Goal: Task Accomplishment & Management: Complete application form

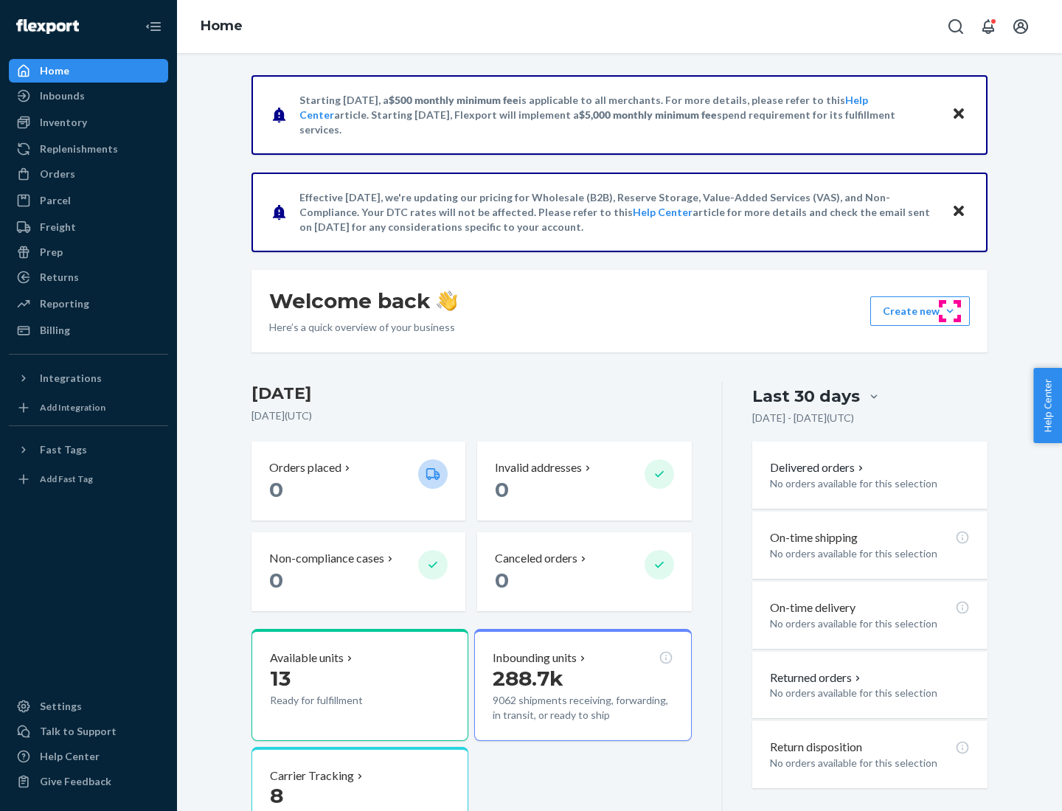
click at [950, 311] on button "Create new Create new inbound Create new order Create new product" at bounding box center [920, 312] width 100 height 30
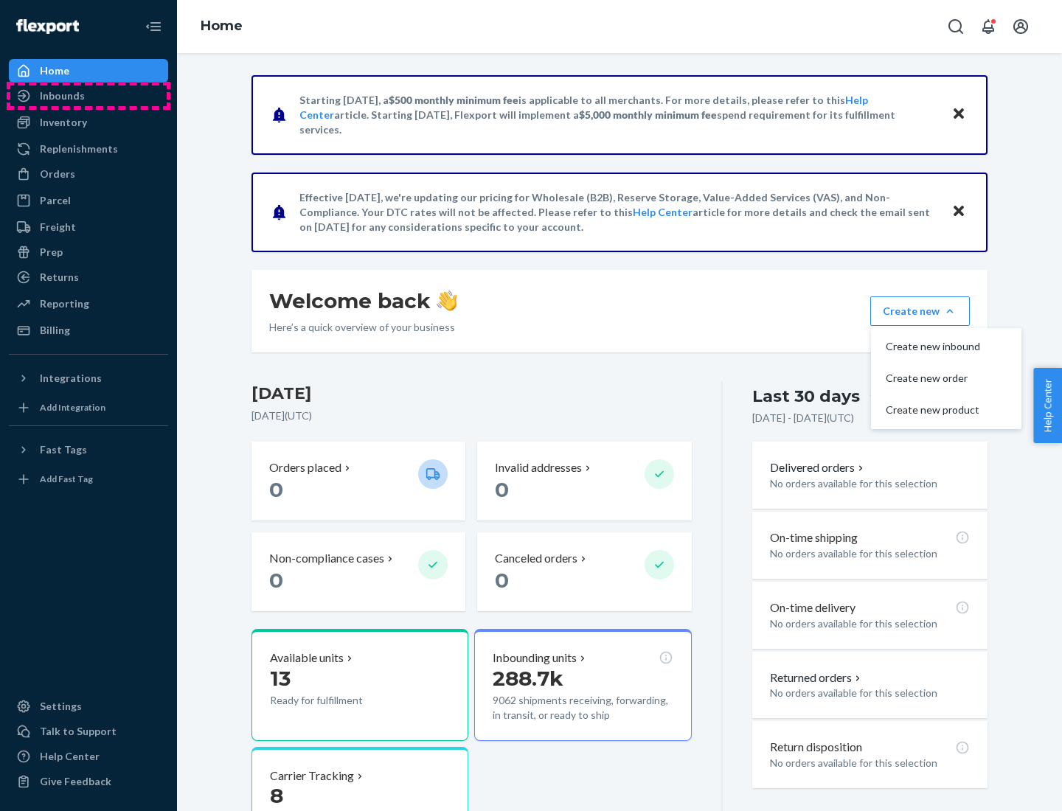
click at [89, 96] on div "Inbounds" at bounding box center [88, 96] width 156 height 21
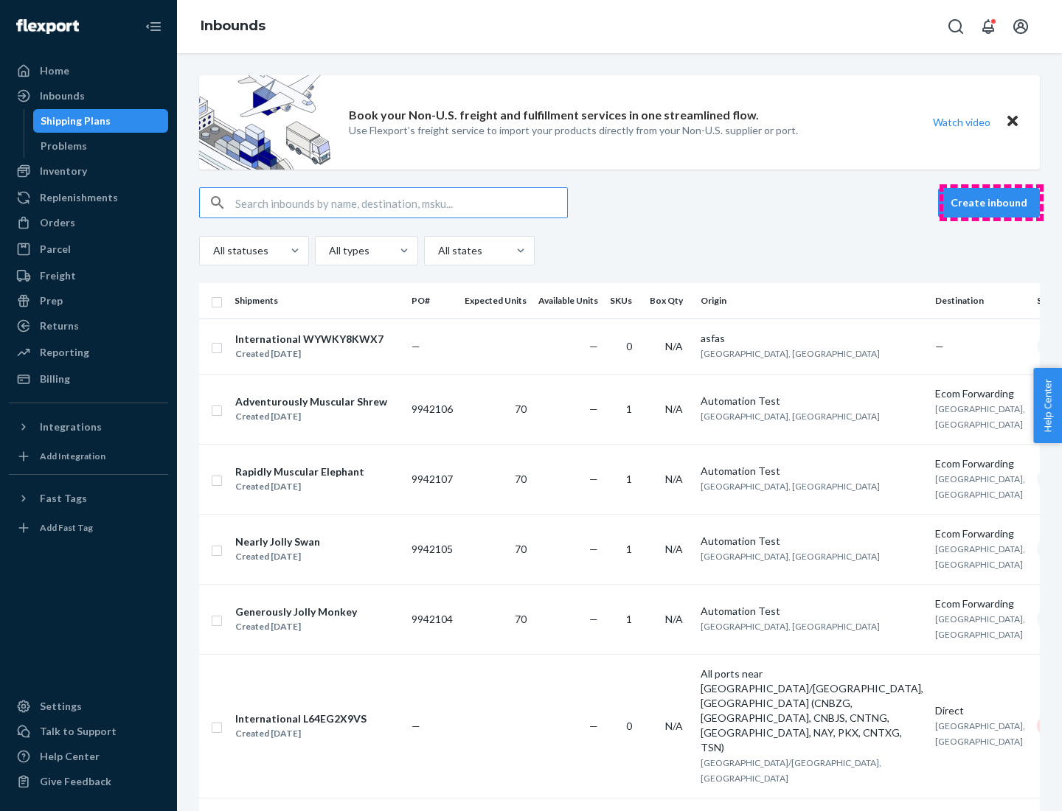
click at [991, 203] on button "Create inbound" at bounding box center [989, 203] width 102 height 30
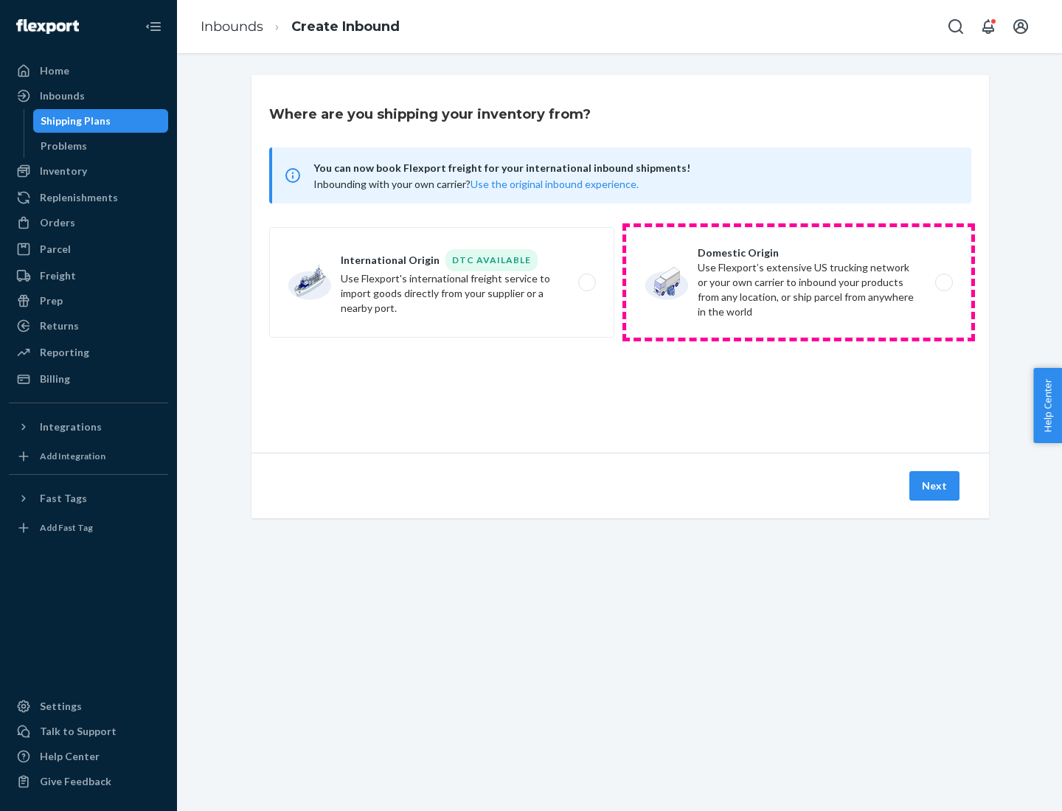
click at [799, 283] on label "Domestic Origin Use Flexport’s extensive US trucking network or your own carrie…" at bounding box center [798, 282] width 345 height 111
click at [943, 283] on input "Domestic Origin Use Flexport’s extensive US trucking network or your own carrie…" at bounding box center [948, 283] width 10 height 10
radio input "true"
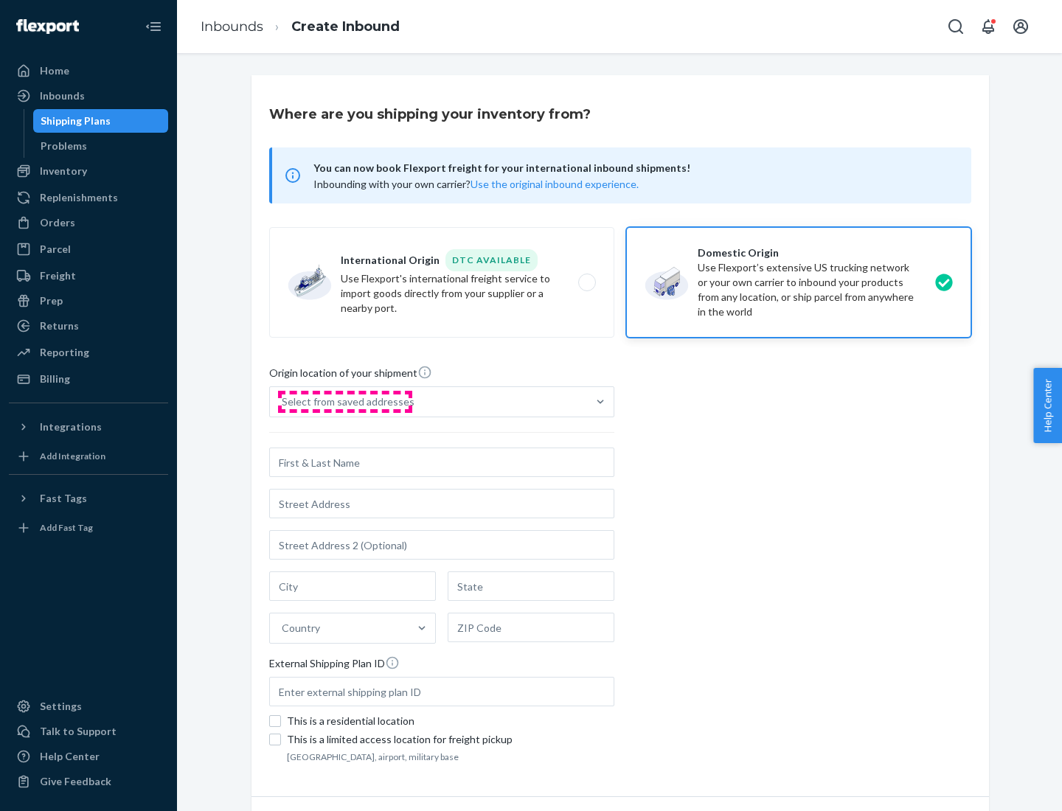
click at [344, 402] on div "Select from saved addresses" at bounding box center [348, 402] width 133 height 15
click at [283, 402] on input "Select from saved addresses" at bounding box center [282, 402] width 1 height 15
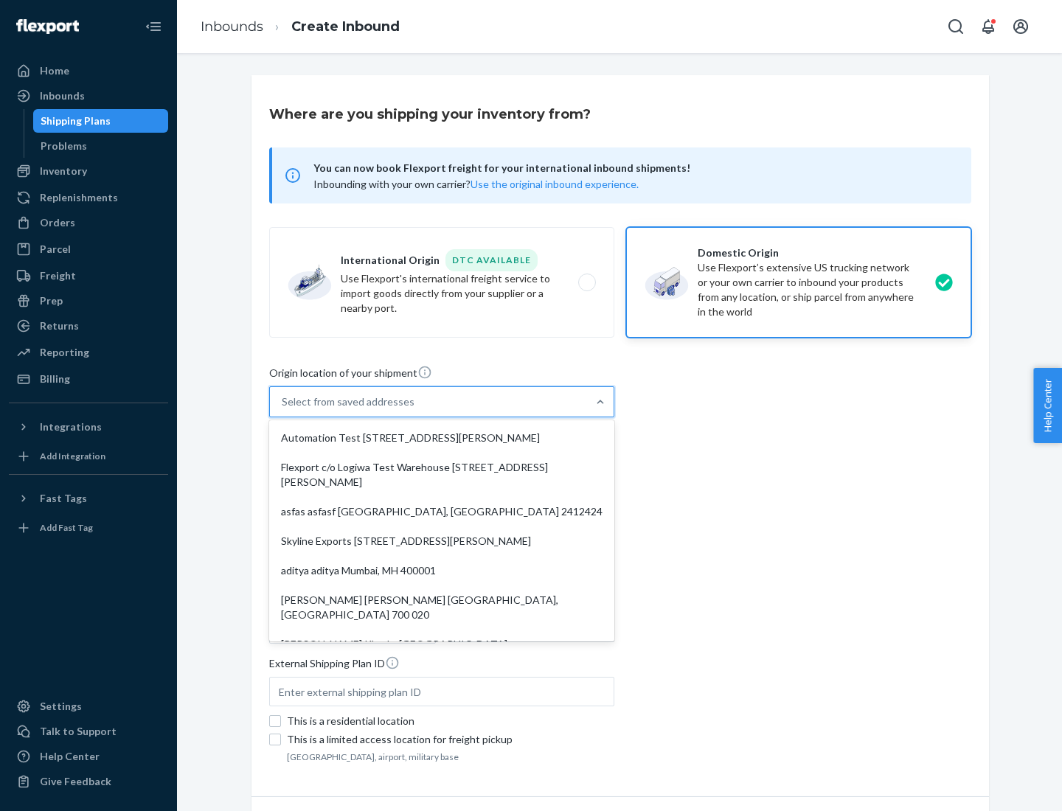
scroll to position [6, 0]
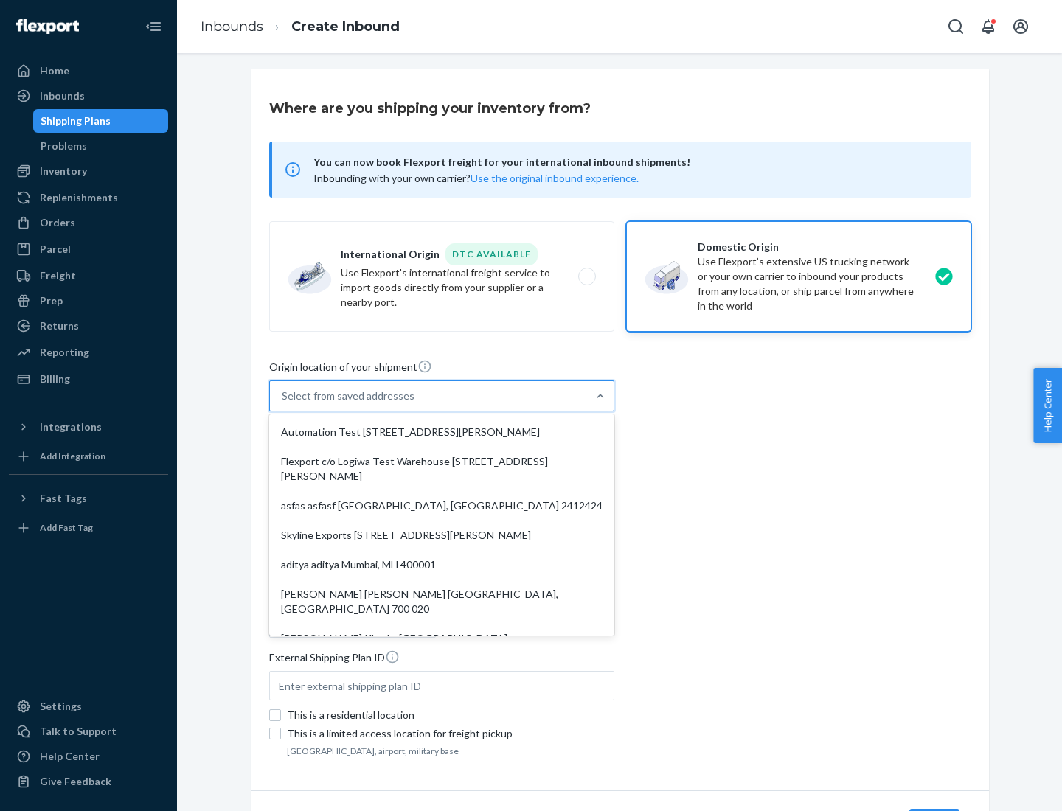
click at [442, 432] on div "Automation Test [STREET_ADDRESS][PERSON_NAME]" at bounding box center [441, 432] width 339 height 30
click at [283, 403] on input "option Automation Test [STREET_ADDRESS][PERSON_NAME]. 9 results available. Use …" at bounding box center [282, 396] width 1 height 15
type input "Automation Test"
type input "9th Floor"
type input "[GEOGRAPHIC_DATA]"
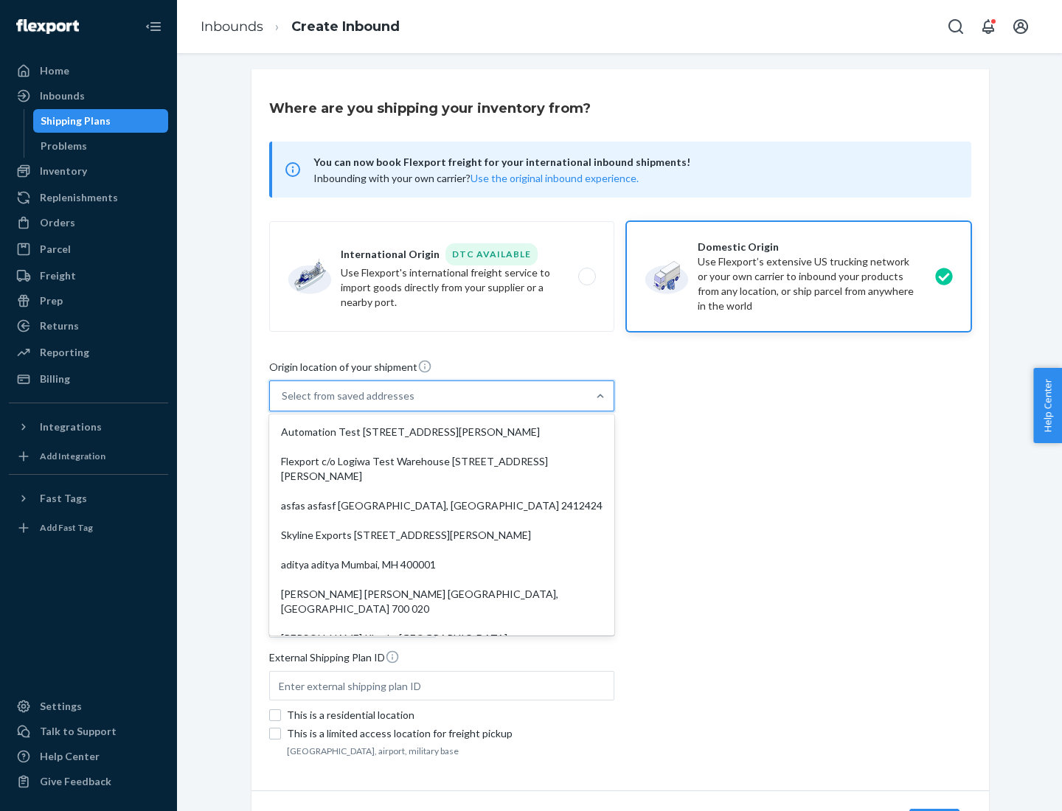
type input "CA"
type input "94104"
type input "[STREET_ADDRESS][PERSON_NAME]"
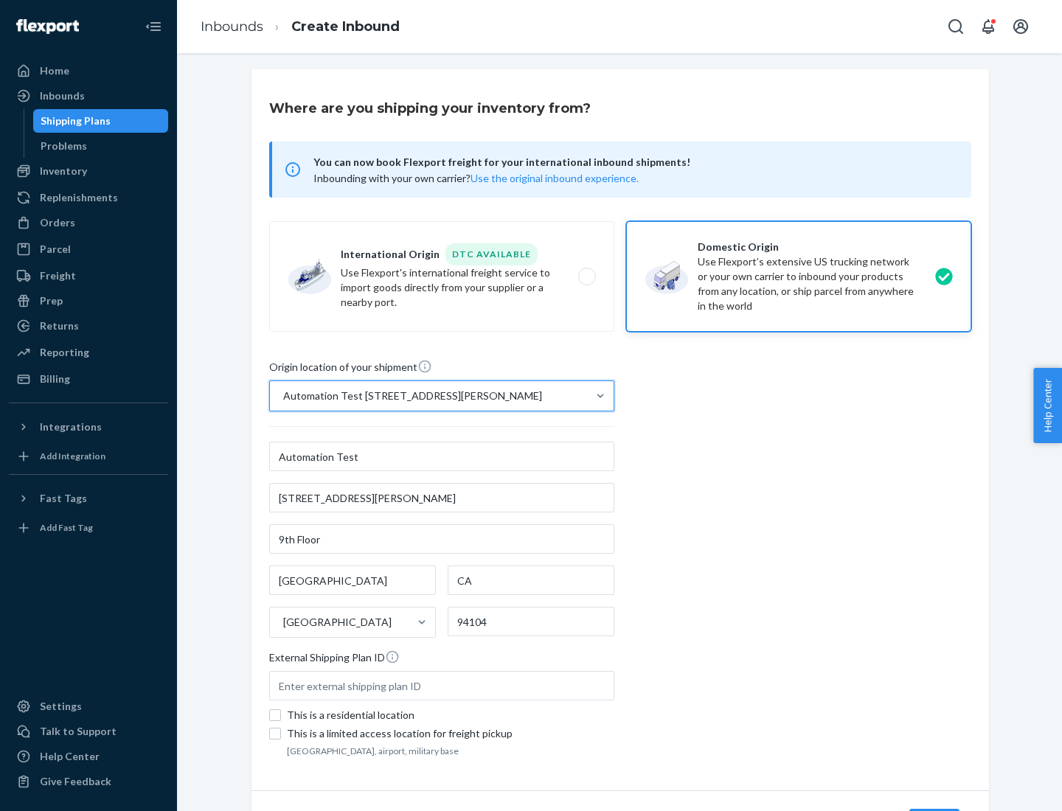
scroll to position [86, 0]
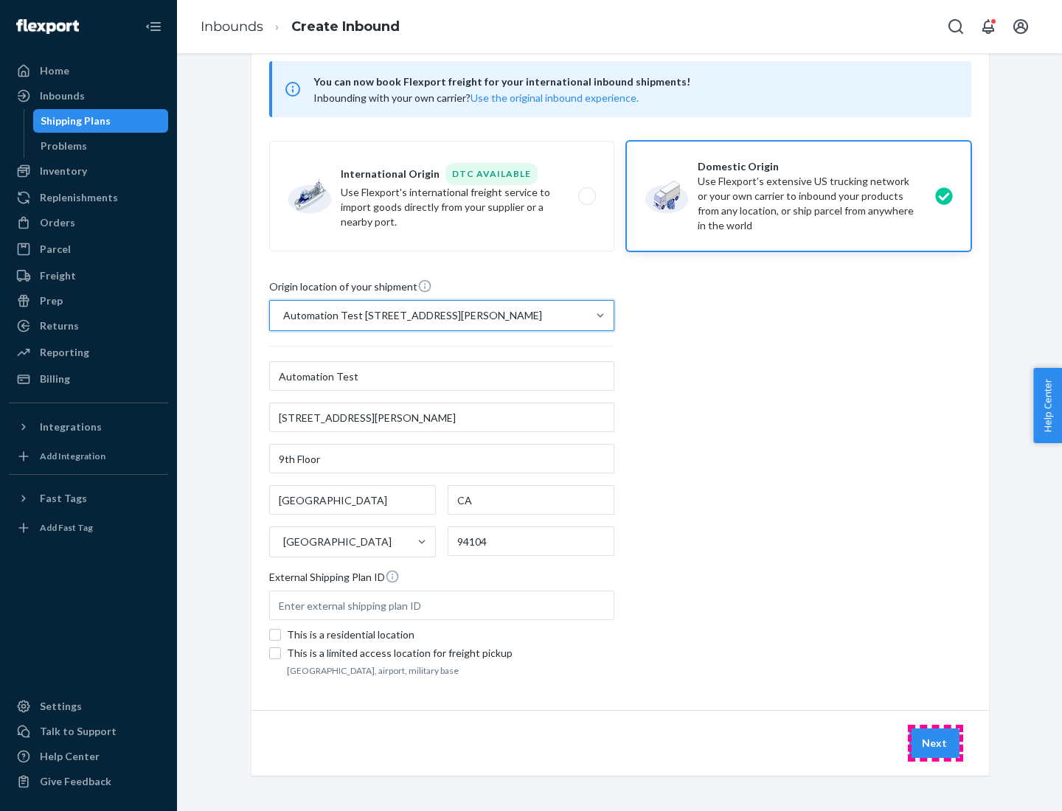
click at [935, 744] on button "Next" at bounding box center [934, 744] width 50 height 30
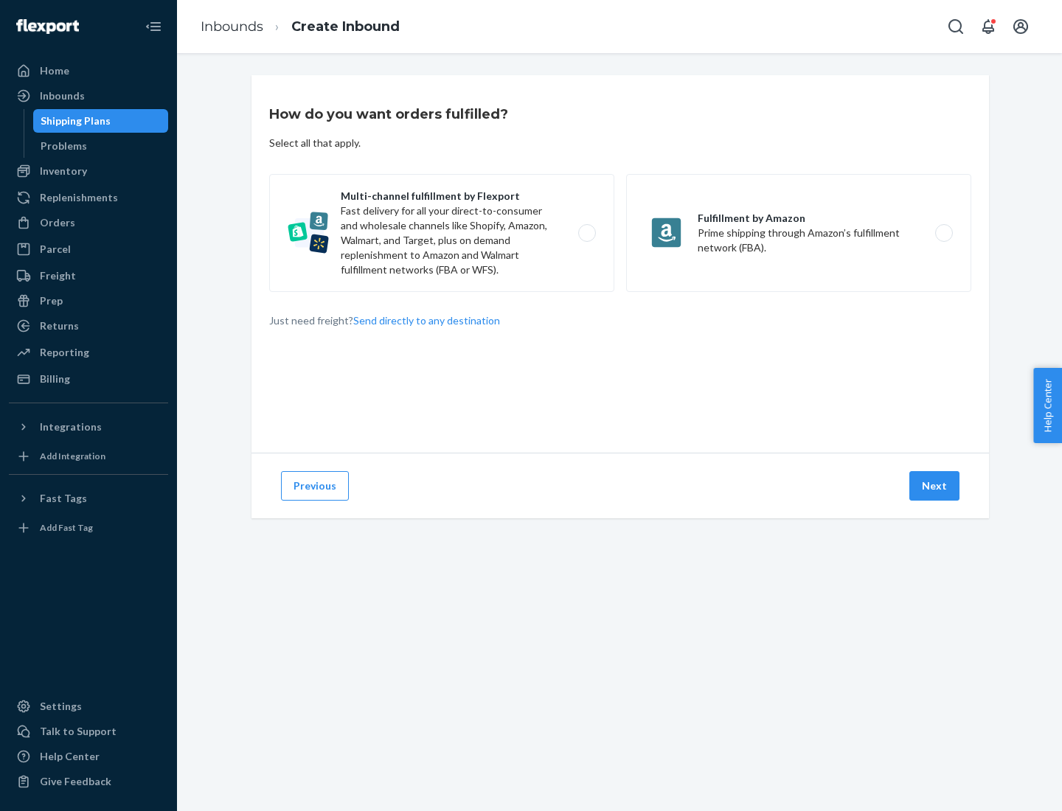
click at [442, 233] on label "Multi-channel fulfillment by Flexport Fast delivery for all your direct-to-cons…" at bounding box center [441, 233] width 345 height 118
click at [586, 233] on input "Multi-channel fulfillment by Flexport Fast delivery for all your direct-to-cons…" at bounding box center [591, 234] width 10 height 10
radio input "true"
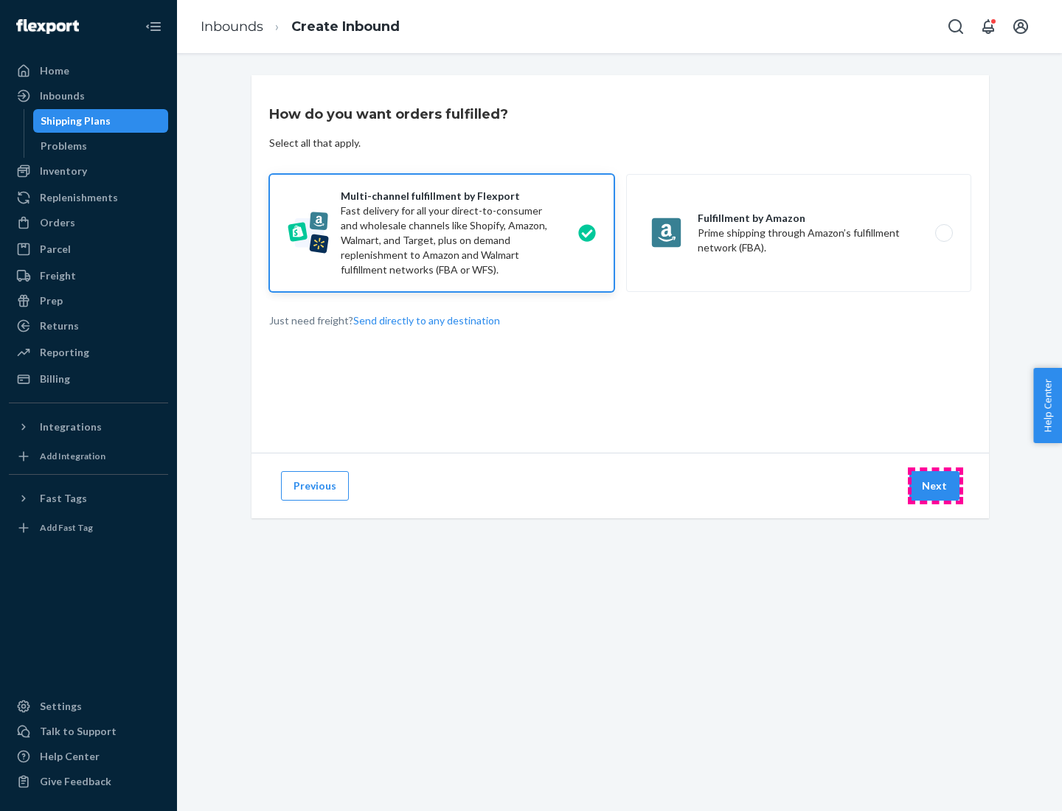
click at [935, 486] on button "Next" at bounding box center [934, 486] width 50 height 30
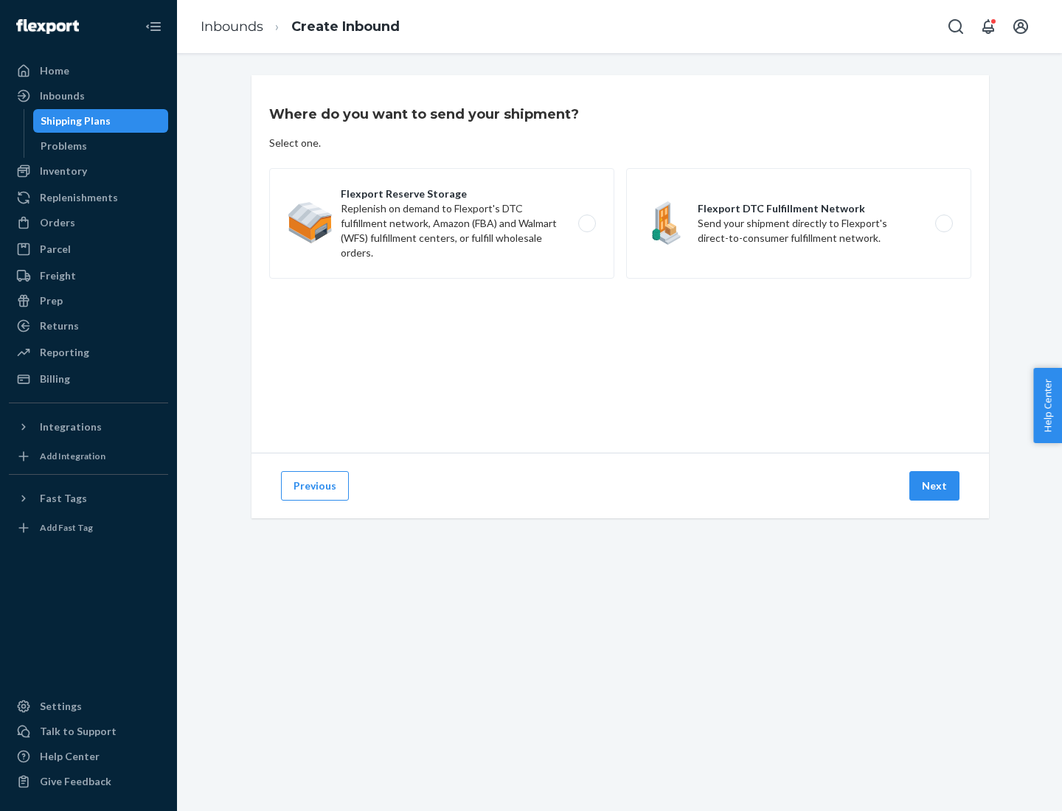
click at [799, 223] on label "Flexport DTC Fulfillment Network Send your shipment directly to Flexport's dire…" at bounding box center [798, 223] width 345 height 111
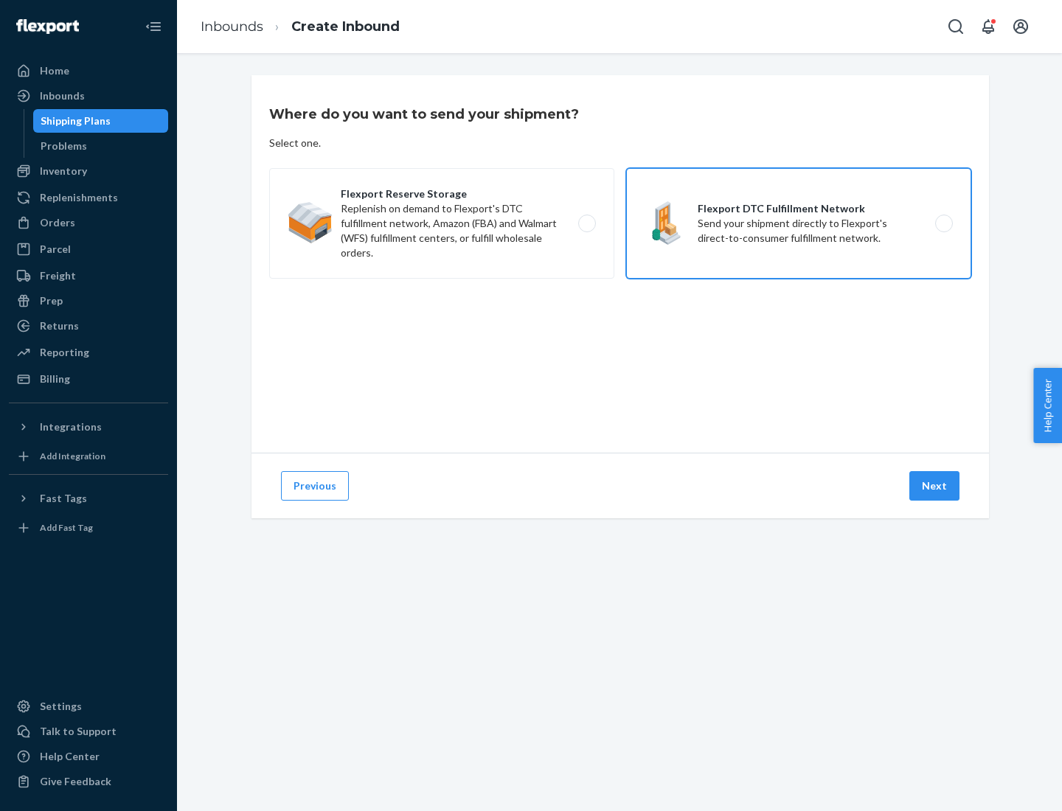
click at [943, 223] on input "Flexport DTC Fulfillment Network Send your shipment directly to Flexport's dire…" at bounding box center [948, 224] width 10 height 10
radio input "true"
click at [935, 486] on button "Next" at bounding box center [934, 486] width 50 height 30
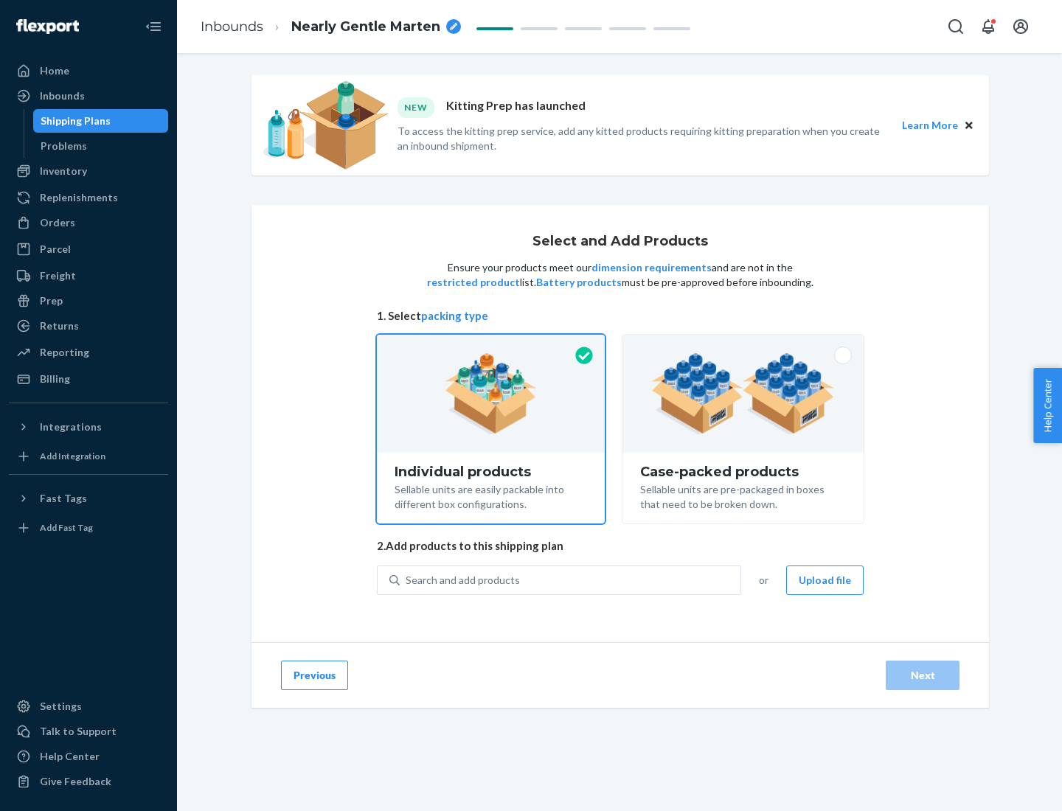
click at [744, 394] on img at bounding box center [743, 393] width 184 height 81
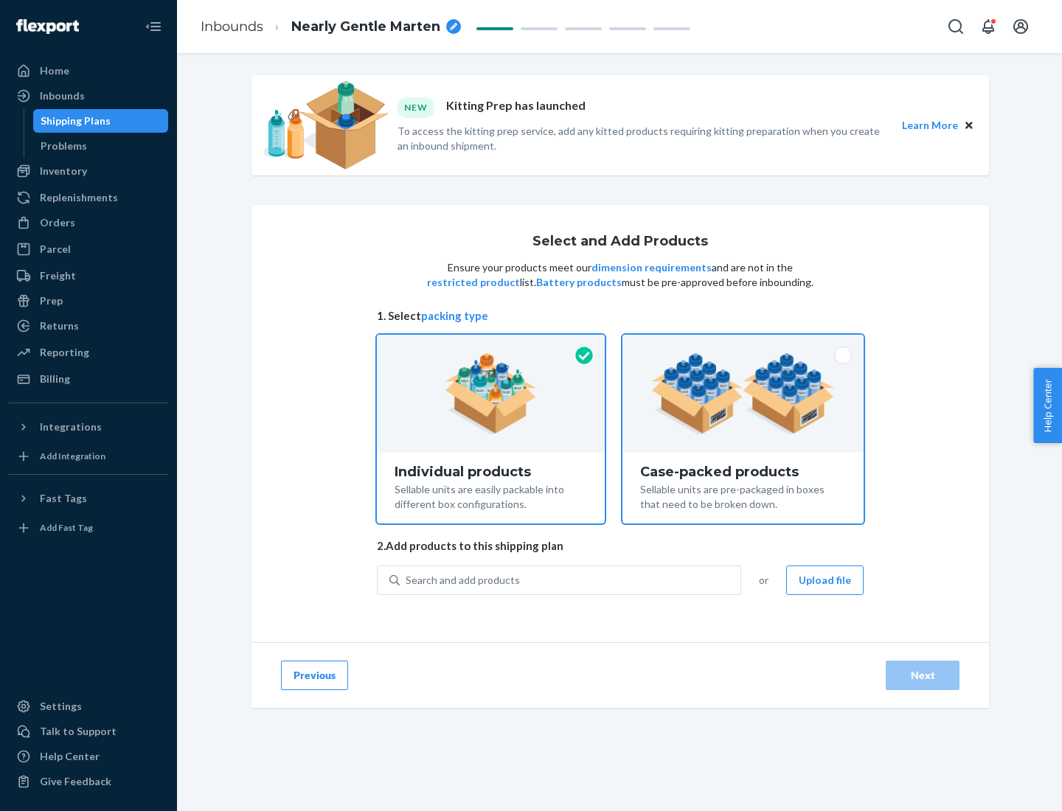
click at [744, 344] on input "Case-packed products Sellable units are pre-packaged in boxes that need to be b…" at bounding box center [743, 340] width 10 height 10
radio input "true"
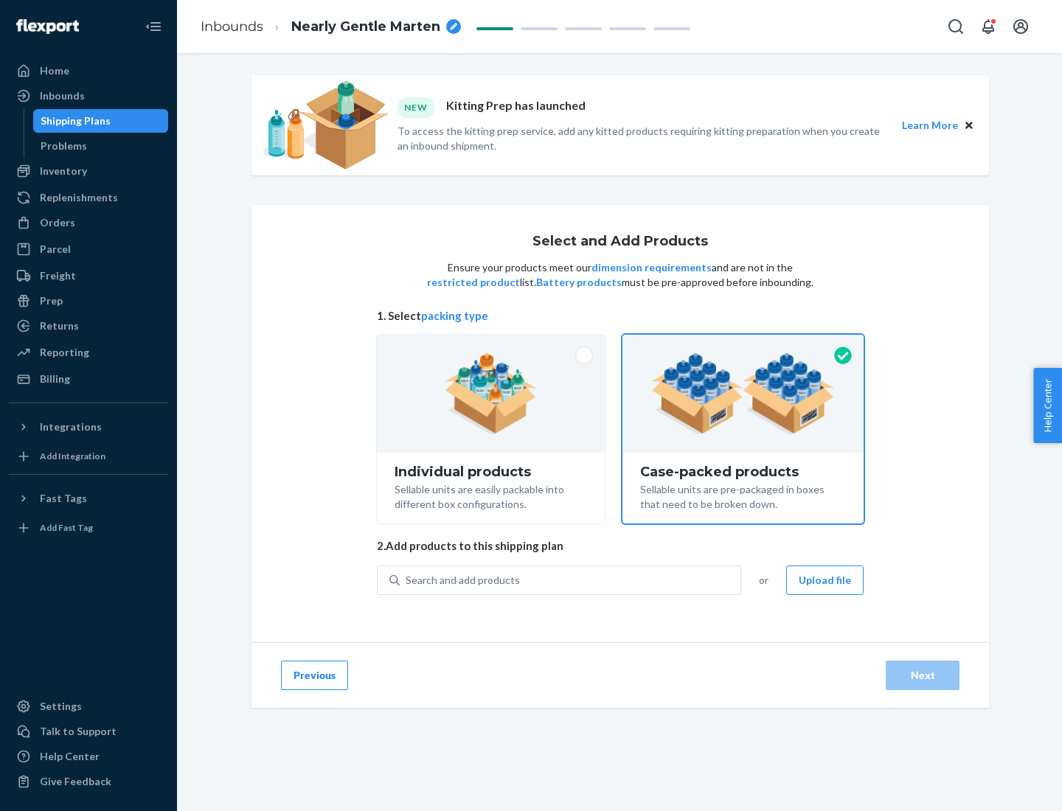
radio input "false"
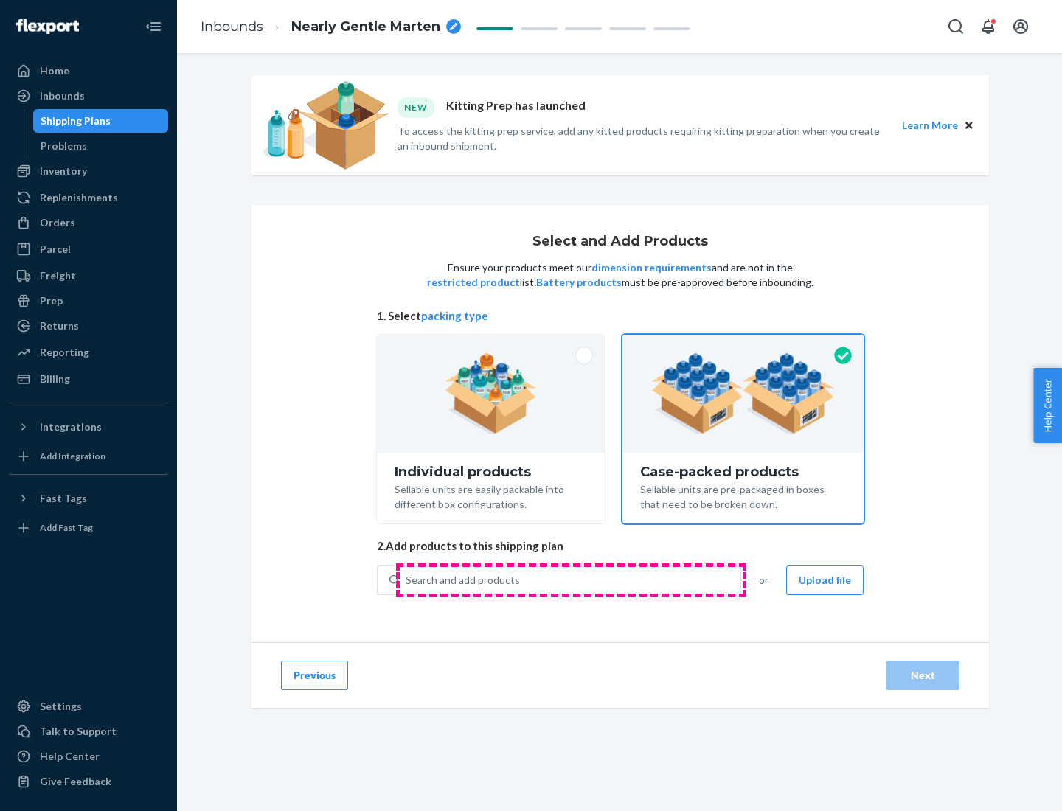
click at [571, 580] on div "Search and add products" at bounding box center [570, 580] width 341 height 27
click at [407, 580] on input "Search and add products" at bounding box center [406, 580] width 1 height 15
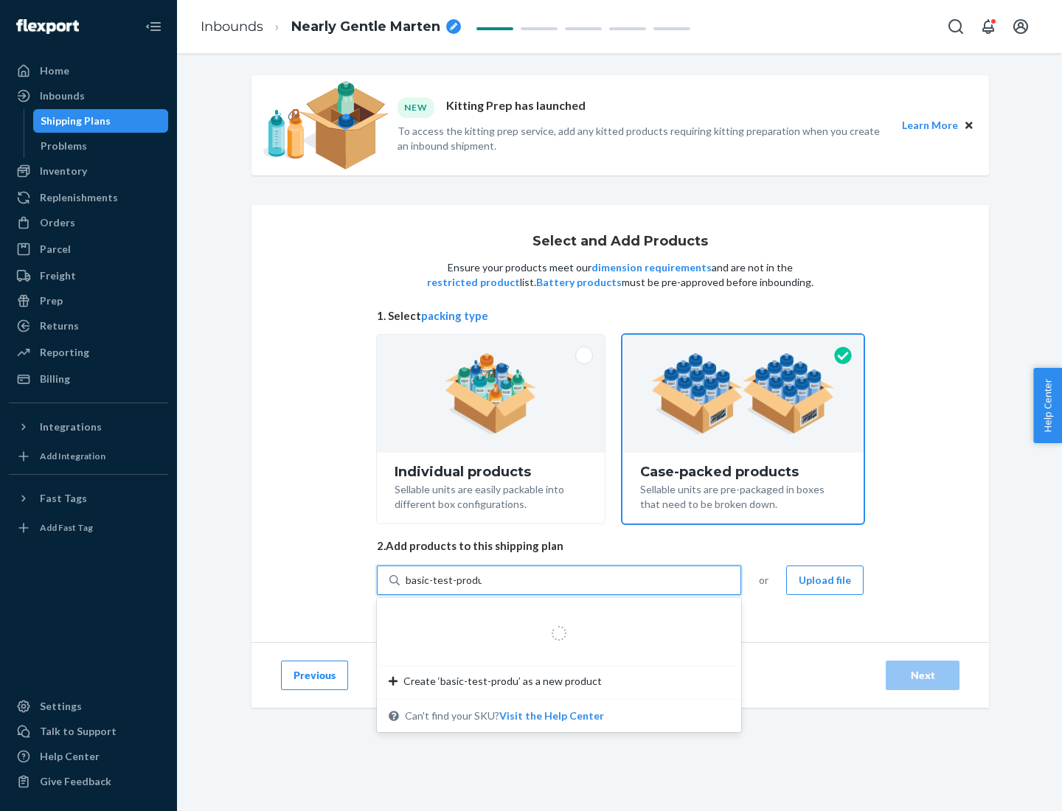
type input "basic-test-product-1"
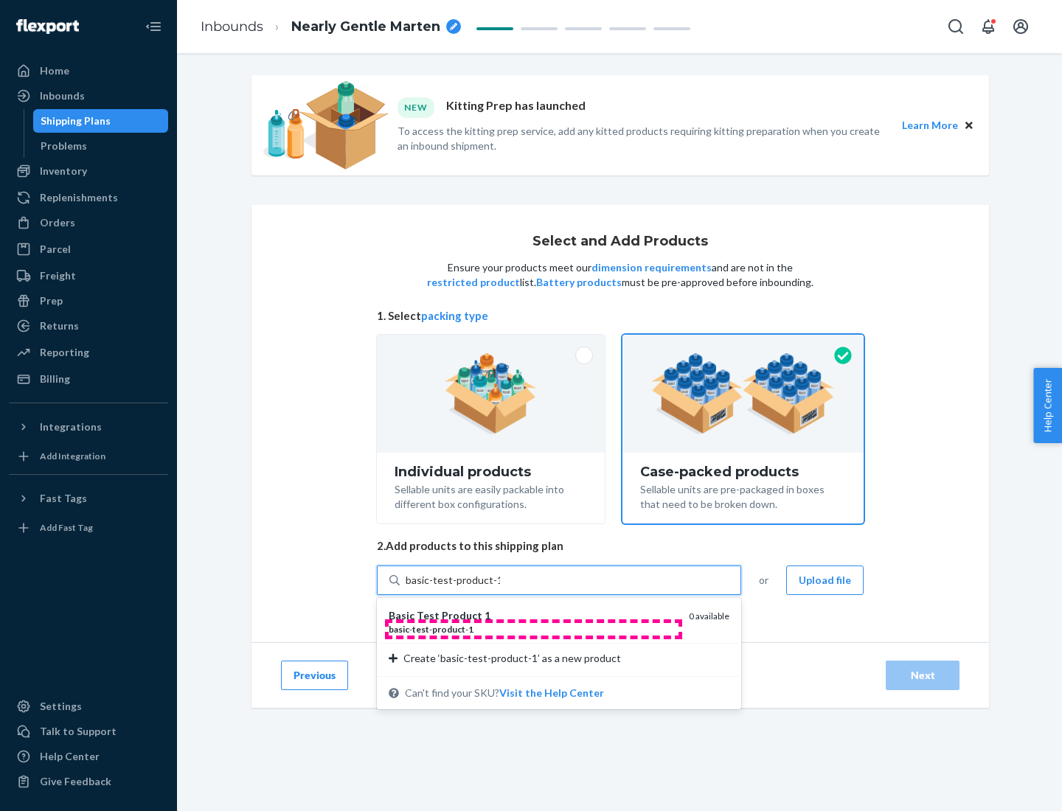
click at [533, 629] on div "basic - test - product - 1" at bounding box center [533, 629] width 288 height 13
click at [500, 588] on input "basic-test-product-1" at bounding box center [453, 580] width 94 height 15
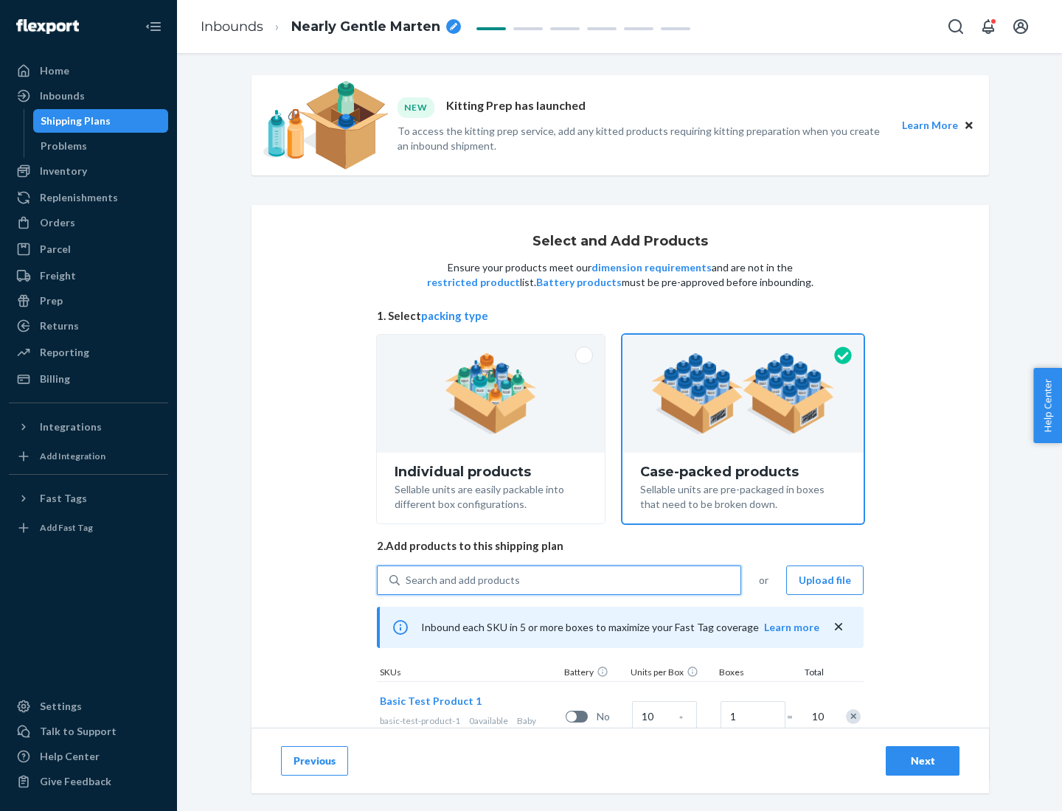
scroll to position [53, 0]
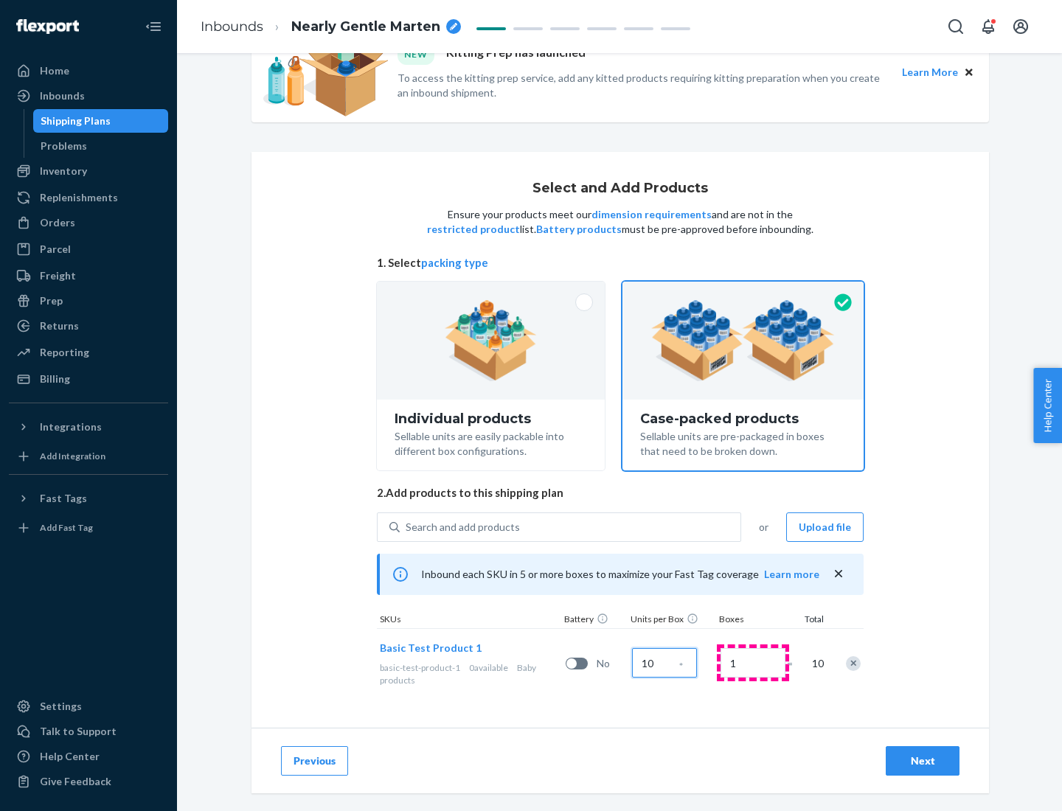
type input "10"
type input "7"
click at [923, 761] on div "Next" at bounding box center [922, 761] width 49 height 15
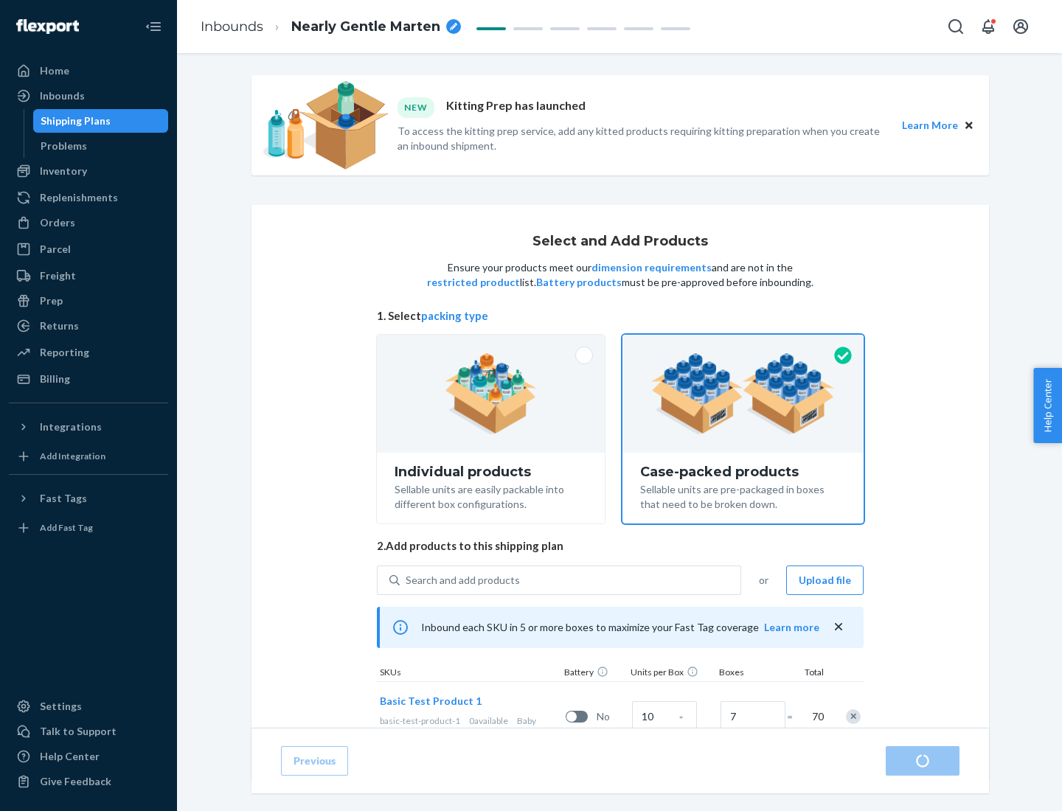
radio input "true"
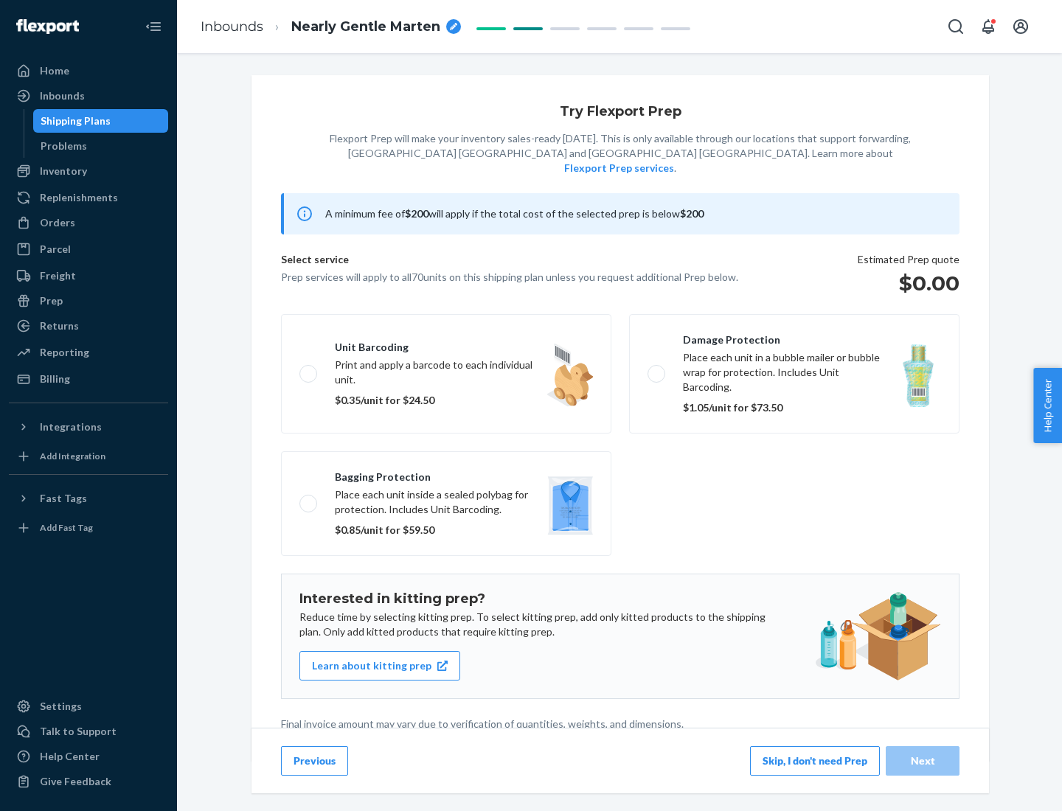
scroll to position [4, 0]
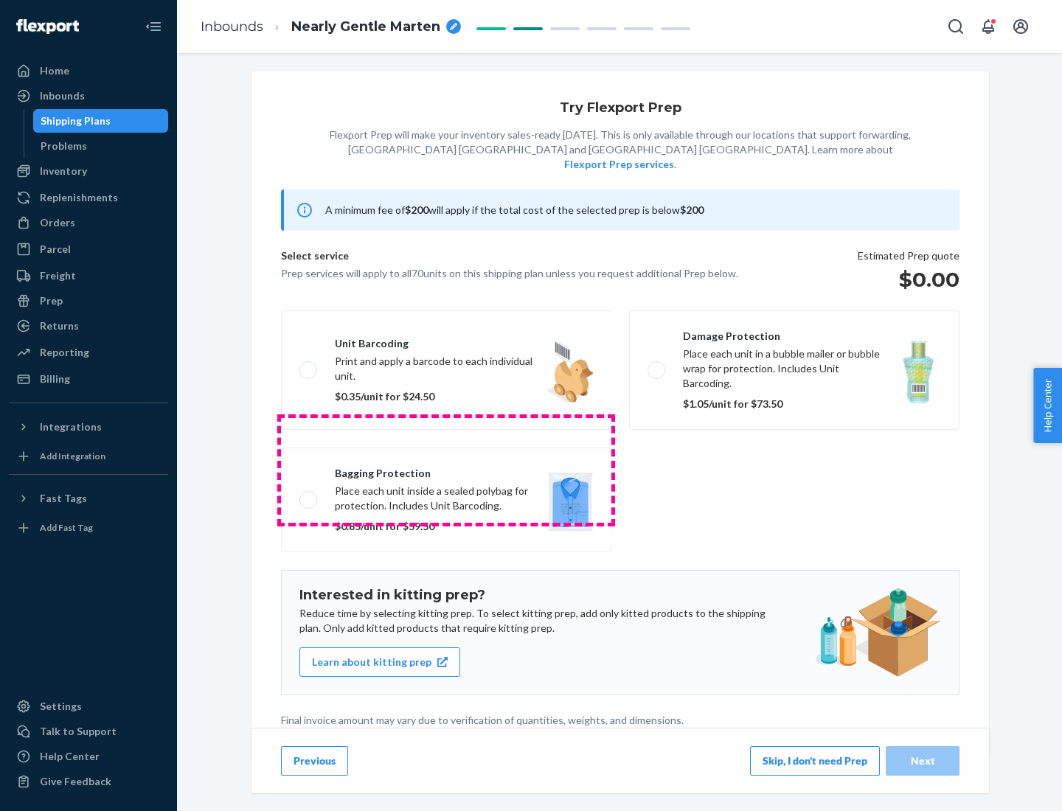
click at [446, 470] on label "Bagging protection Place each unit inside a sealed polybag for protection. Incl…" at bounding box center [446, 500] width 330 height 105
click at [309, 495] on input "Bagging protection Place each unit inside a sealed polybag for protection. Incl…" at bounding box center [304, 500] width 10 height 10
checkbox input "true"
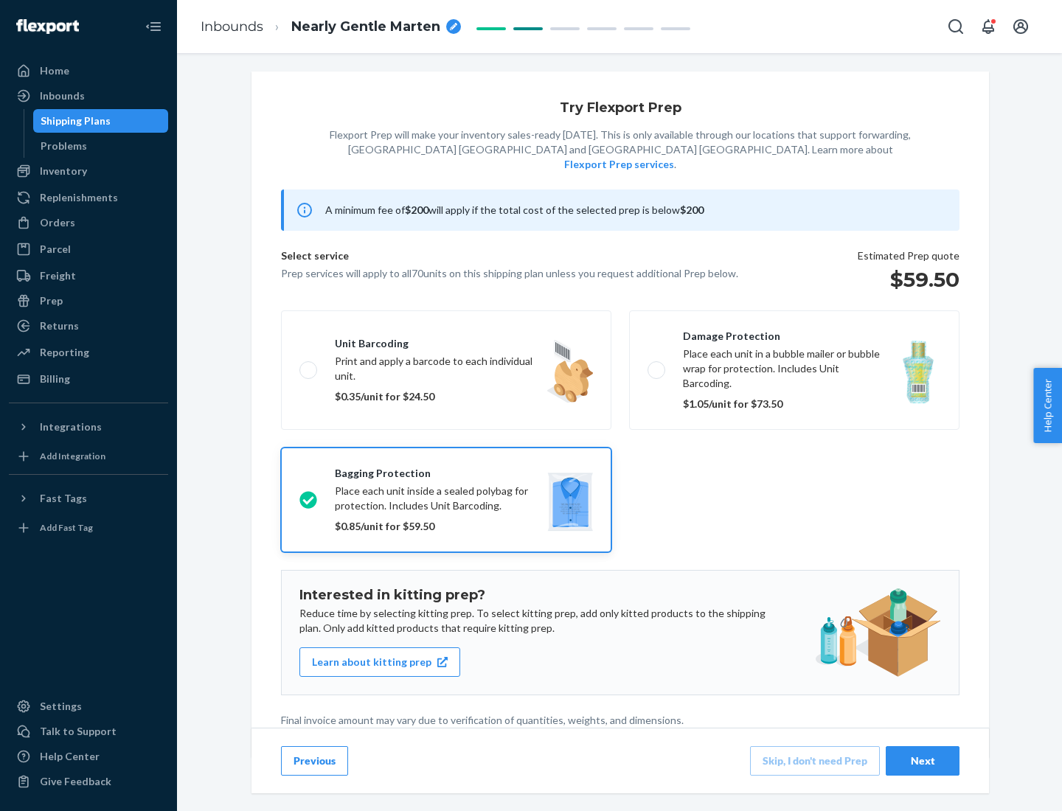
click at [923, 760] on div "Next" at bounding box center [922, 761] width 49 height 15
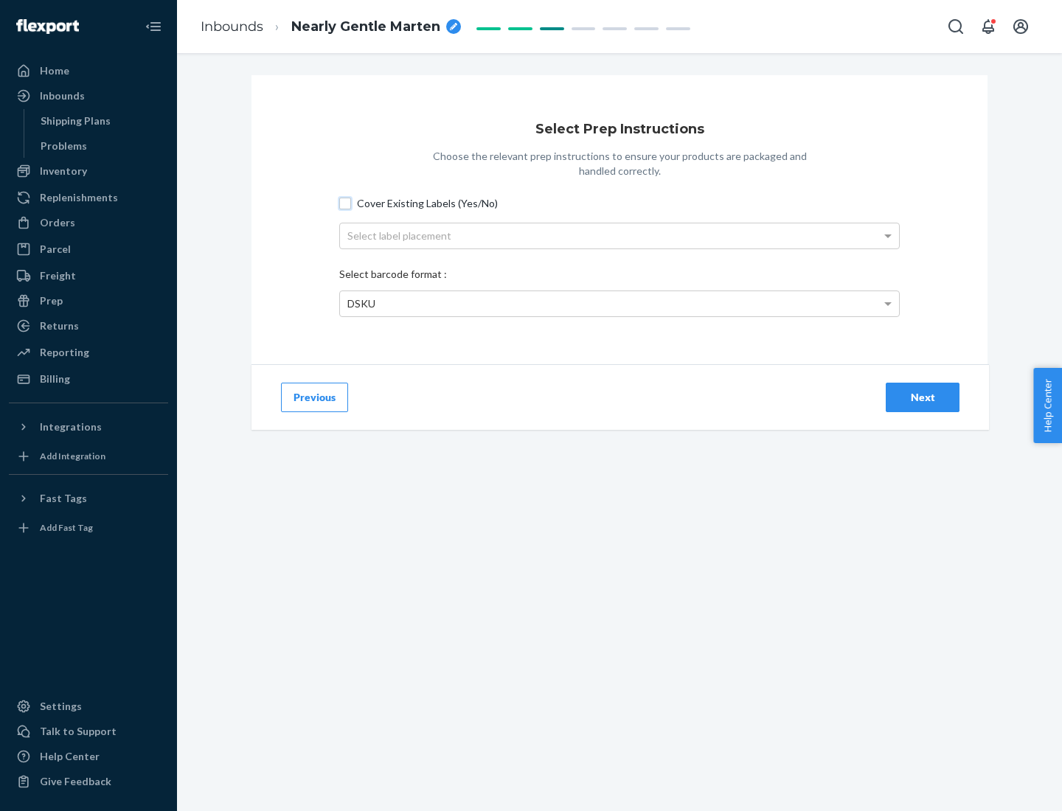
click at [345, 203] on input "Cover Existing Labels (Yes/No)" at bounding box center [345, 204] width 12 height 12
checkbox input "true"
click at [620, 235] on div "Select label placement" at bounding box center [619, 235] width 559 height 25
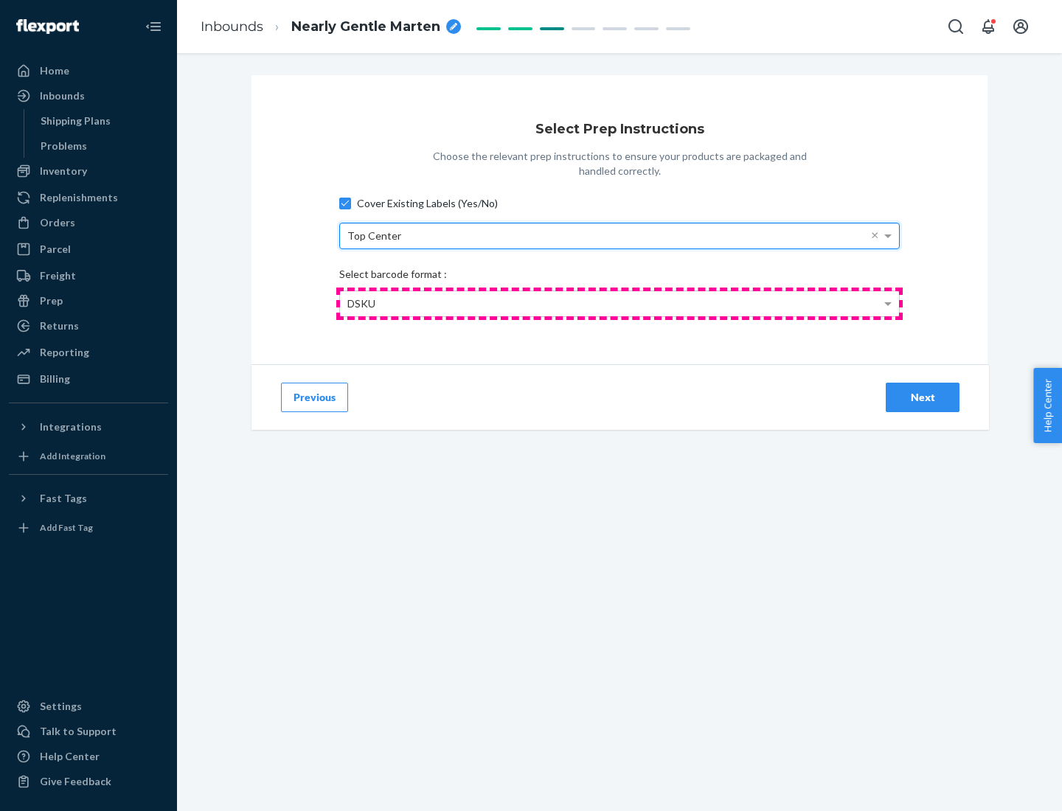
click at [620, 303] on div "DSKU" at bounding box center [619, 303] width 559 height 25
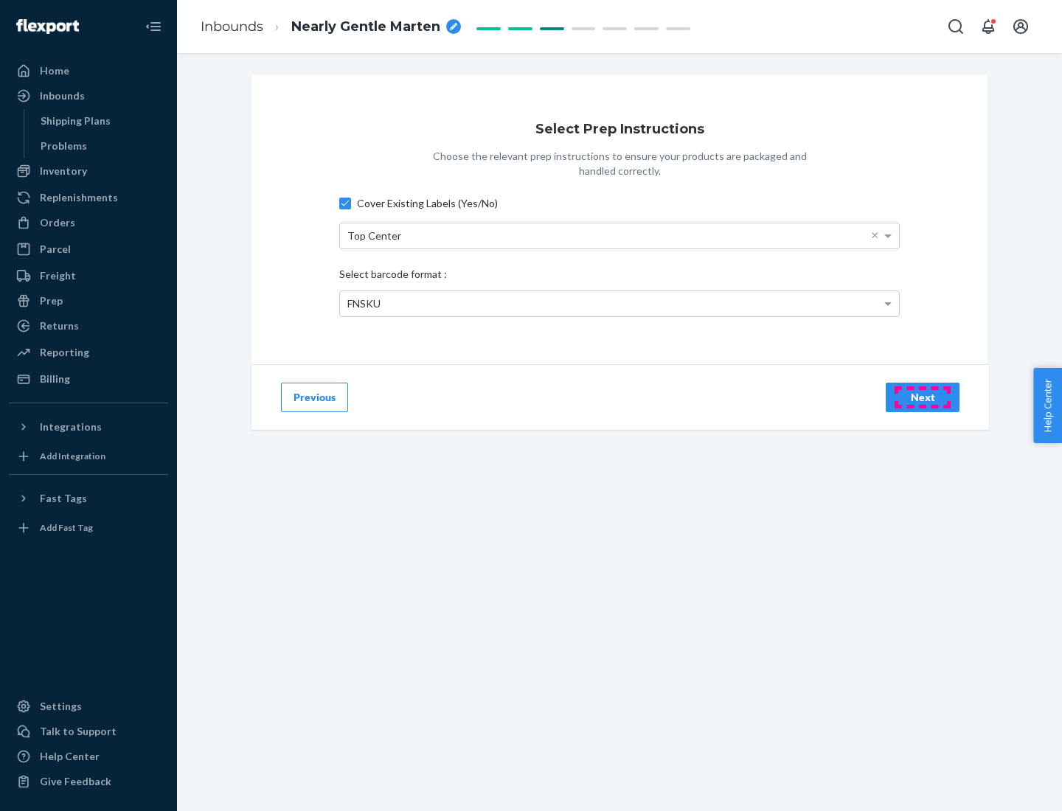
click at [923, 397] on div "Next" at bounding box center [922, 397] width 49 height 15
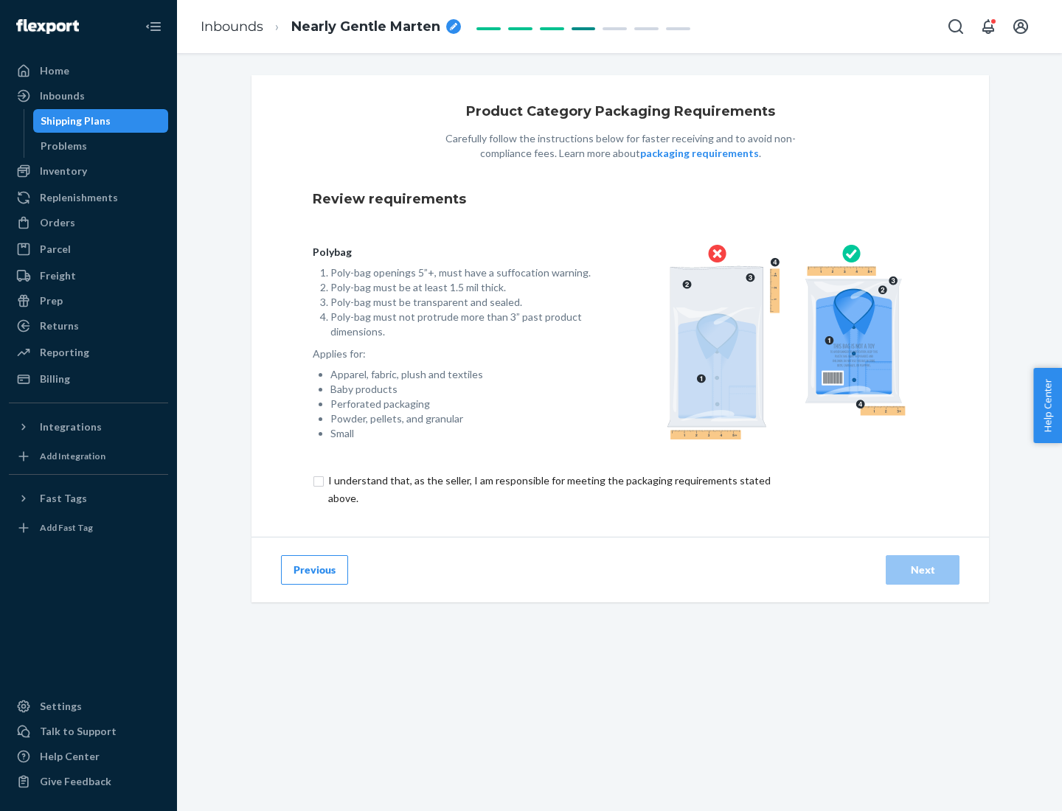
click at [548, 489] on input "checkbox" at bounding box center [558, 489] width 491 height 35
checkbox input "true"
click at [923, 569] on div "Next" at bounding box center [922, 570] width 49 height 15
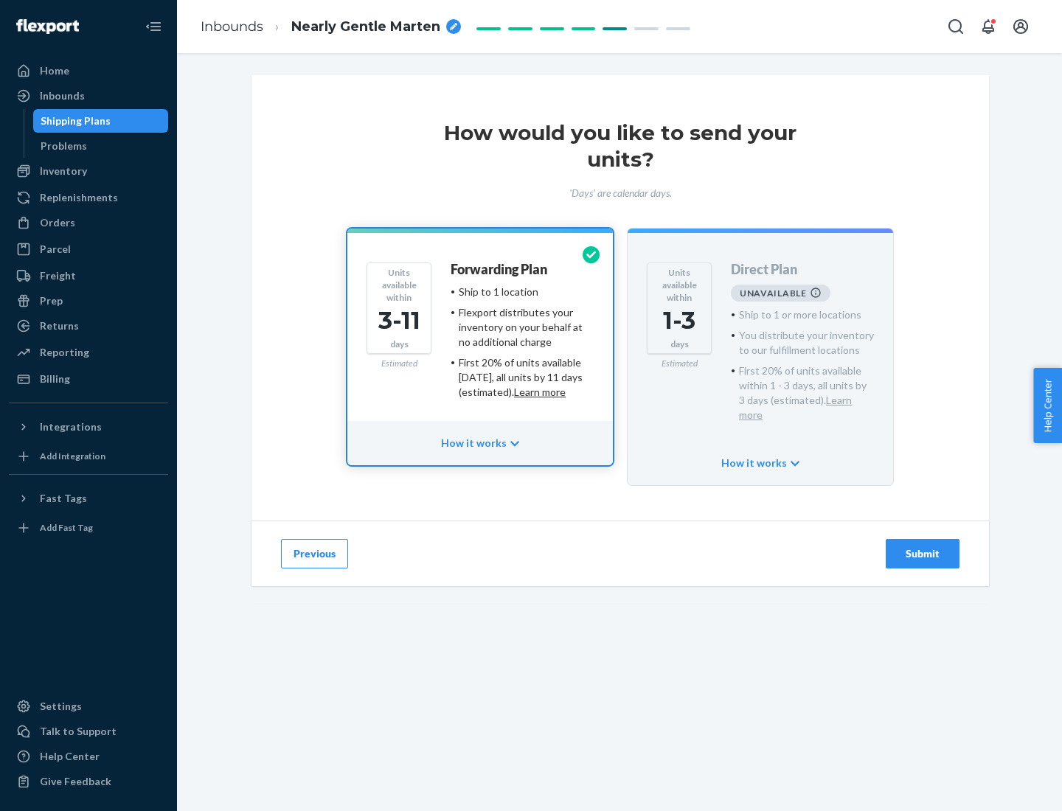
click at [500, 269] on h4 "Forwarding Plan" at bounding box center [499, 270] width 97 height 15
click at [923, 547] on div "Submit" at bounding box center [922, 554] width 49 height 15
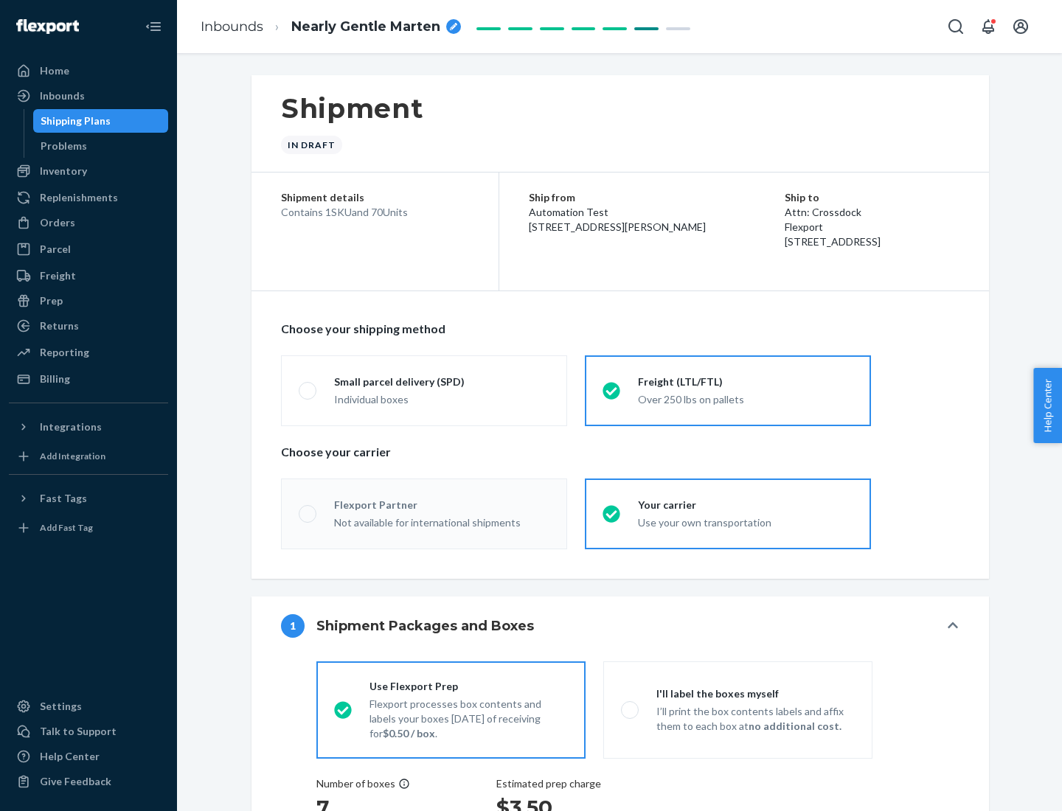
radio input "true"
radio input "false"
radio input "true"
radio input "false"
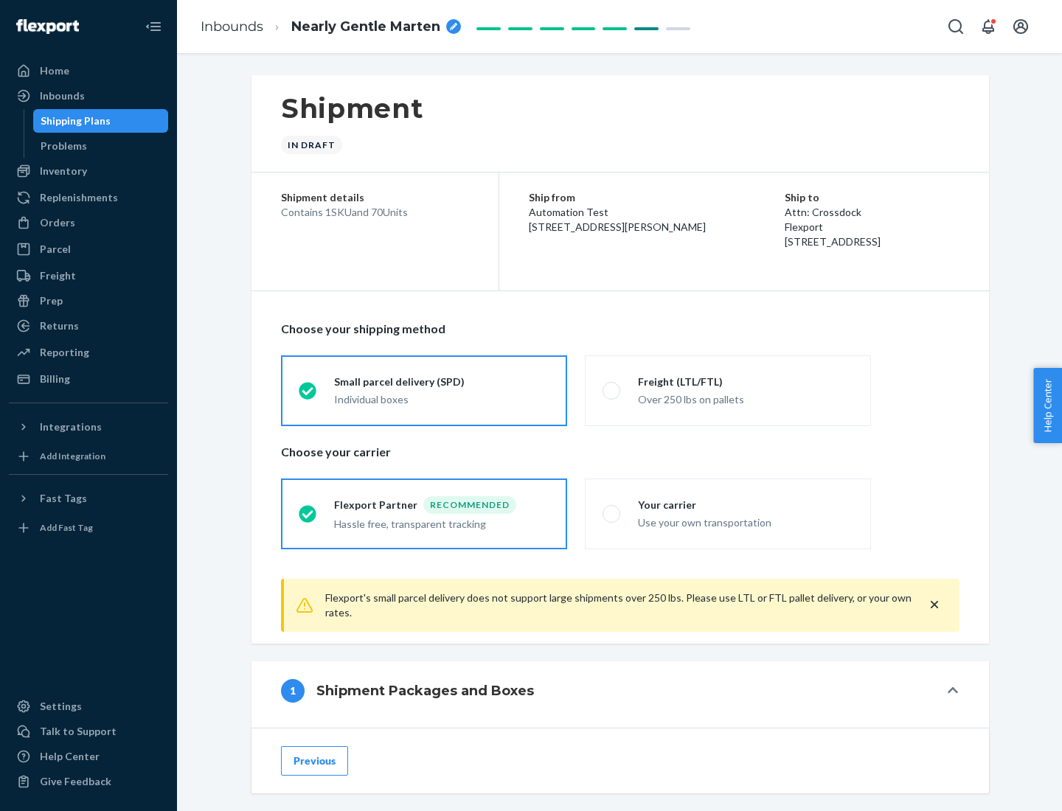
click at [728, 390] on div "Over 250 lbs on pallets" at bounding box center [745, 398] width 215 height 18
click at [612, 390] on input "Freight (LTL/FTL) Over 250 lbs on pallets" at bounding box center [608, 391] width 10 height 10
radio input "true"
radio input "false"
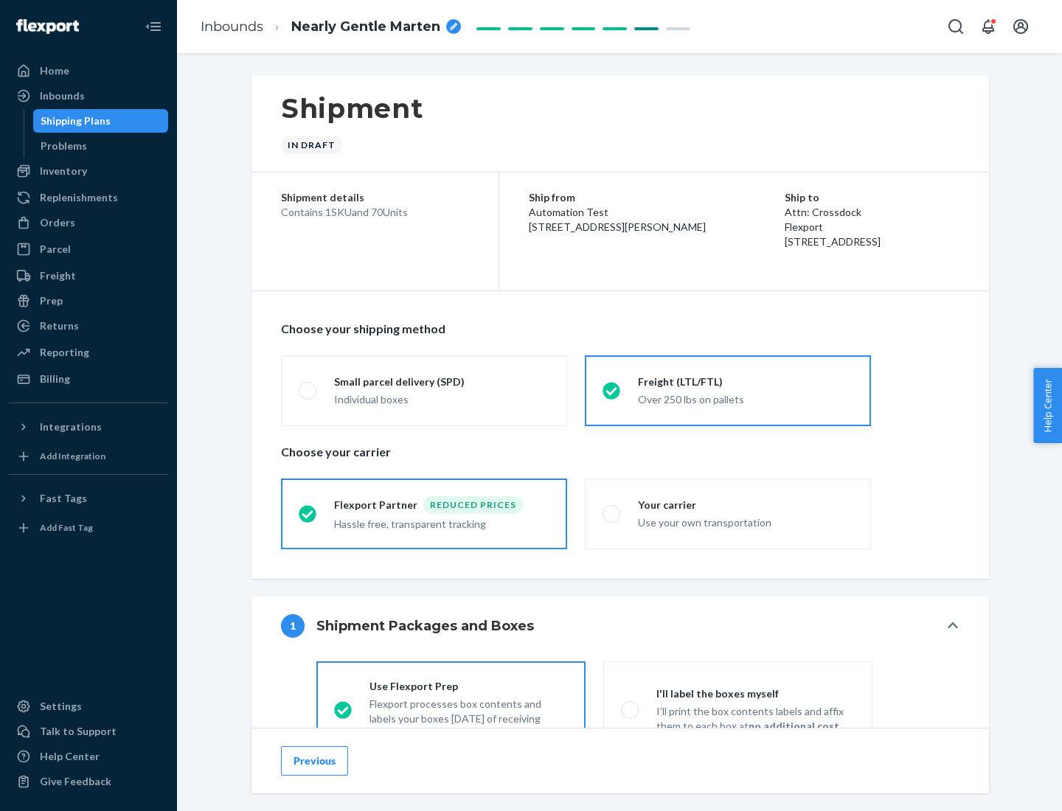
scroll to position [82, 0]
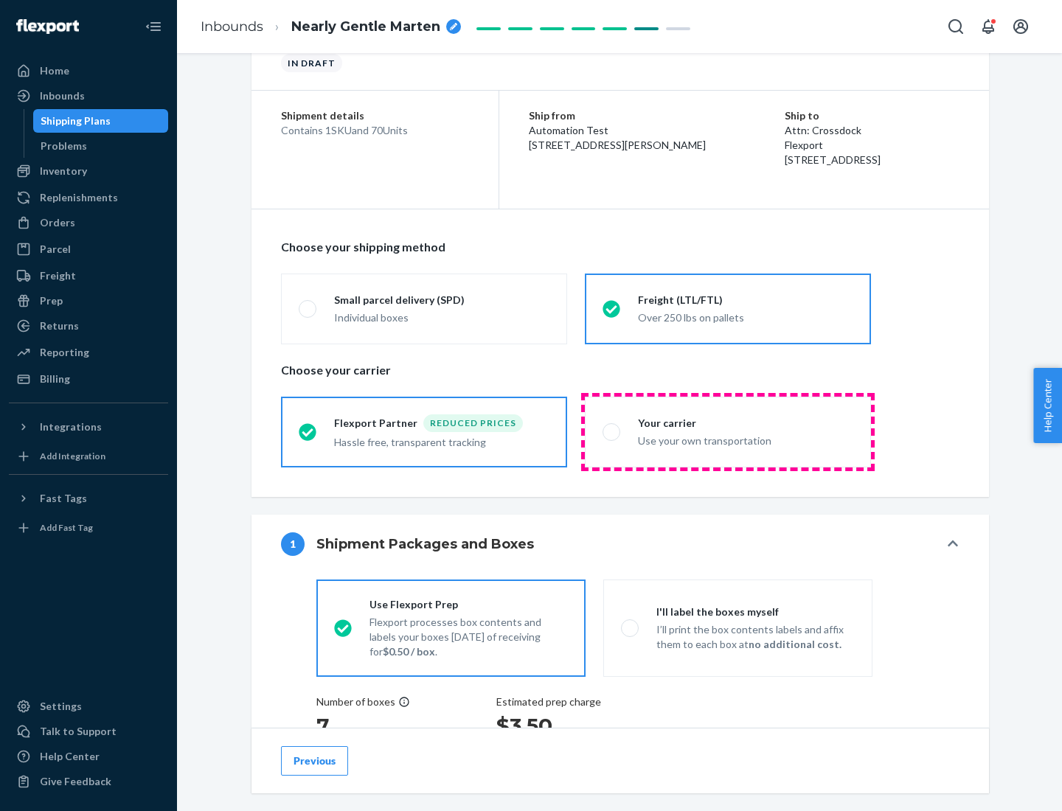
click at [728, 431] on div "Use your own transportation" at bounding box center [745, 440] width 215 height 18
click at [612, 431] on input "Your carrier Use your own transportation" at bounding box center [608, 432] width 10 height 10
radio input "true"
radio input "false"
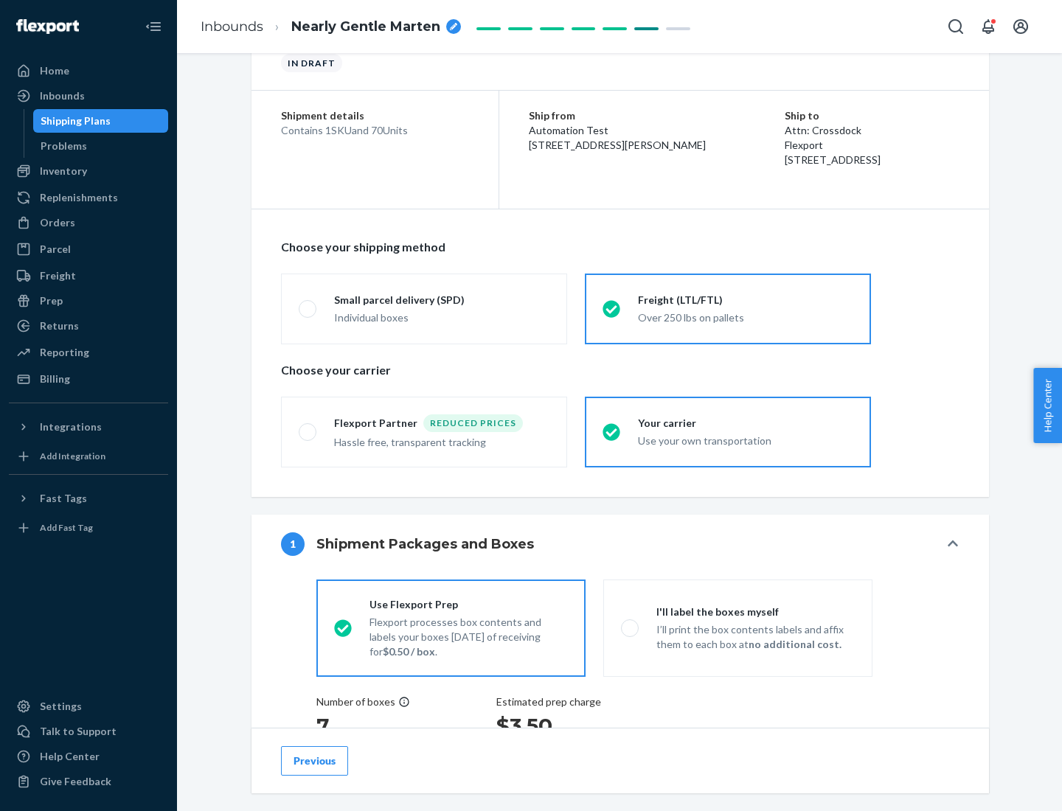
scroll to position [278, 0]
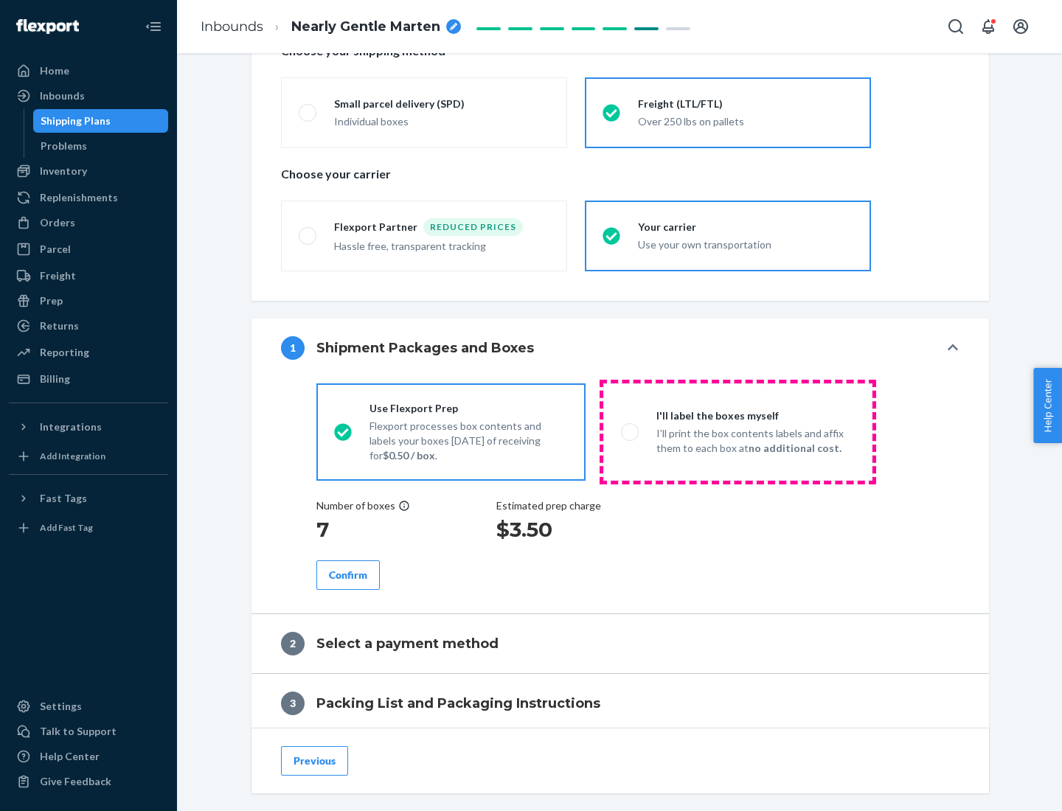
click at [738, 431] on p "I’ll print the box contents labels and affix them to each box at no additional …" at bounding box center [755, 441] width 198 height 30
click at [631, 431] on input "I'll label the boxes myself I’ll print the box contents labels and affix them t…" at bounding box center [626, 432] width 10 height 10
radio input "true"
radio input "false"
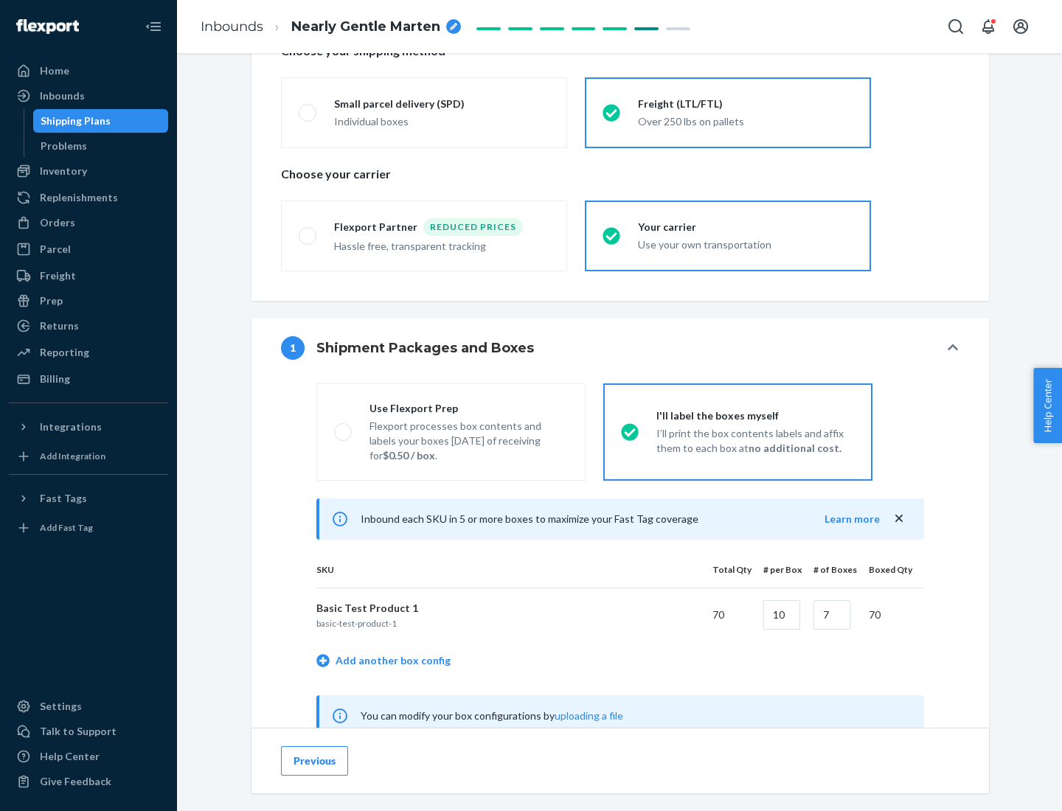
scroll to position [461, 0]
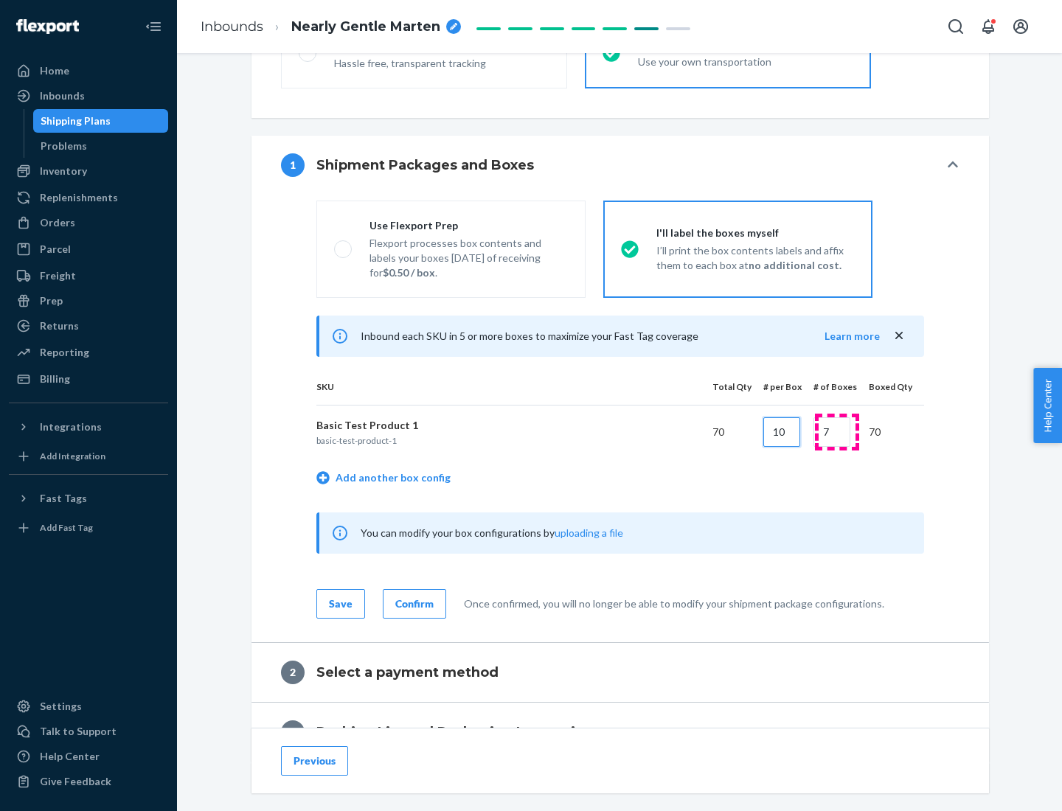
type input "10"
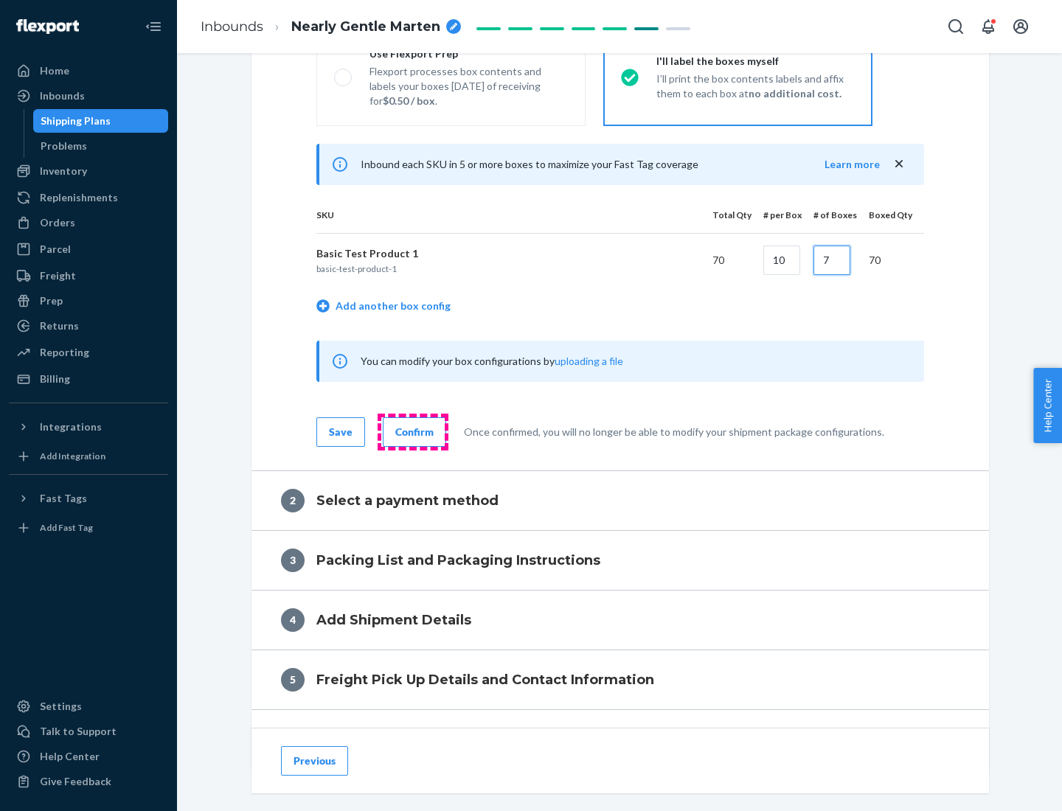
type input "7"
click at [412, 431] on div "Confirm" at bounding box center [414, 432] width 38 height 15
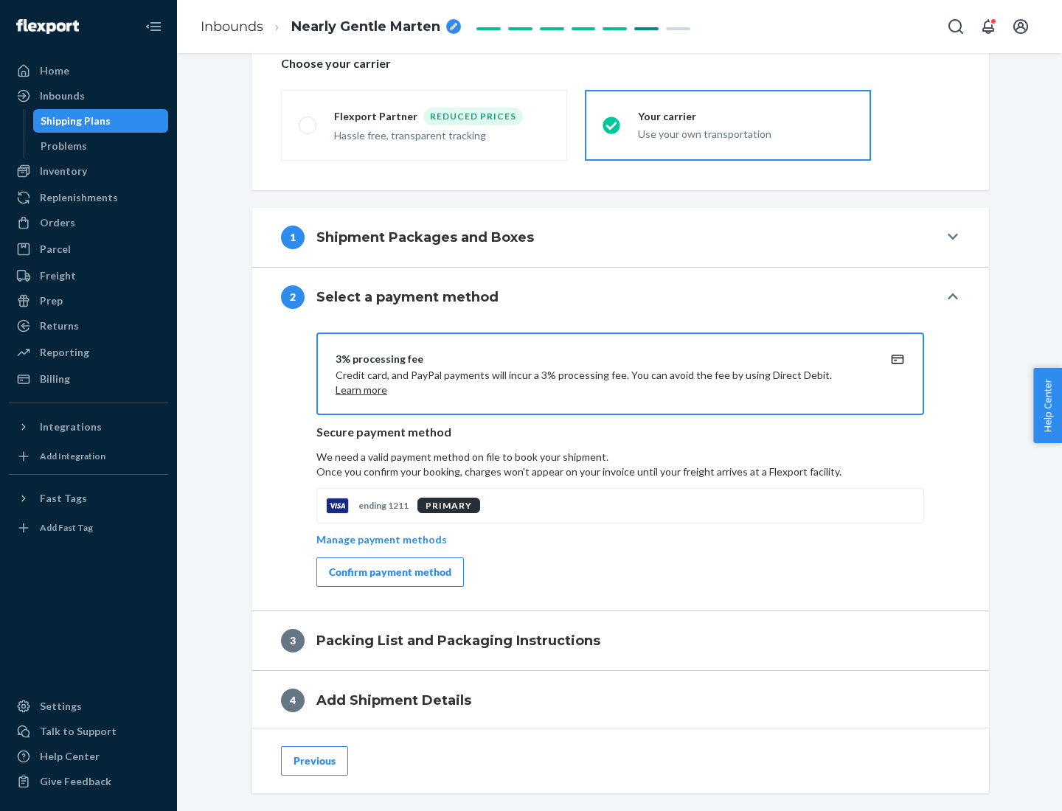
scroll to position [529, 0]
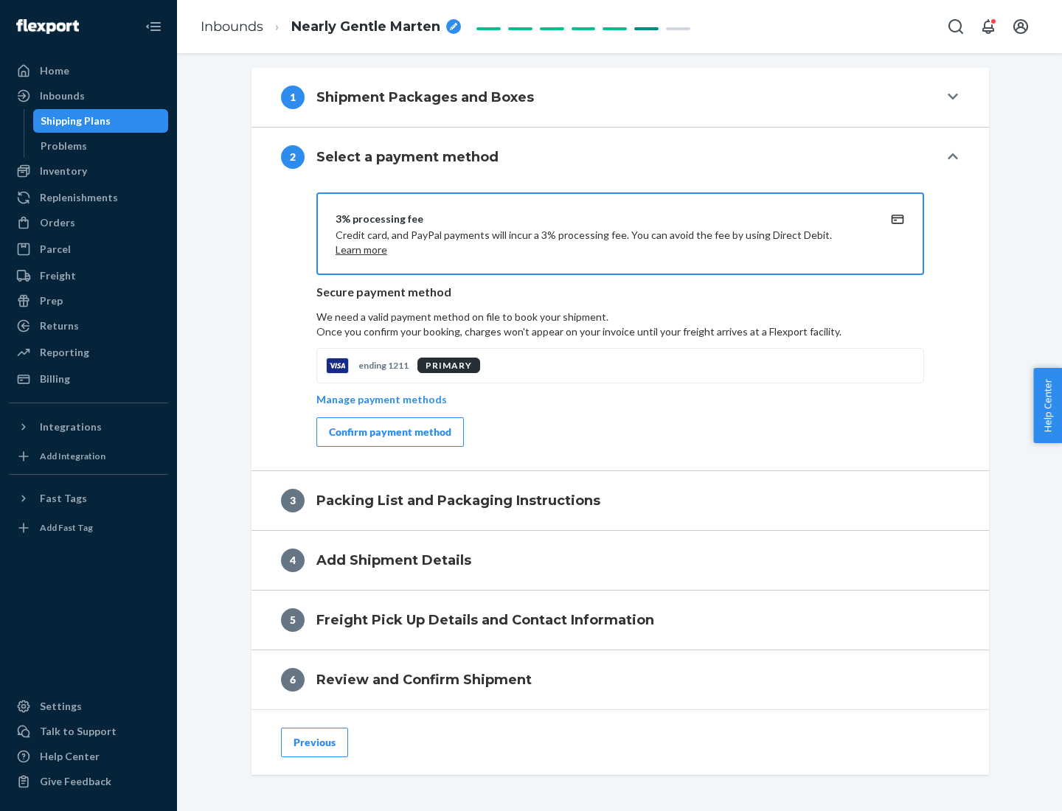
click at [389, 432] on div "Confirm payment method" at bounding box center [390, 432] width 122 height 15
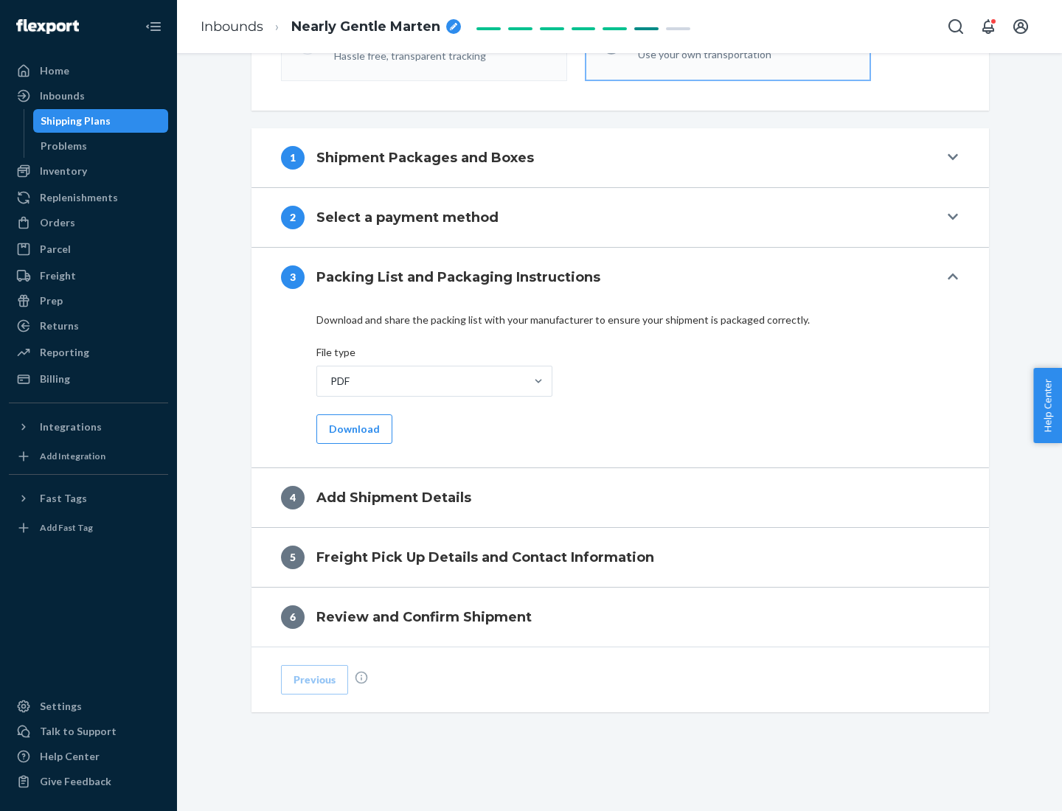
scroll to position [465, 0]
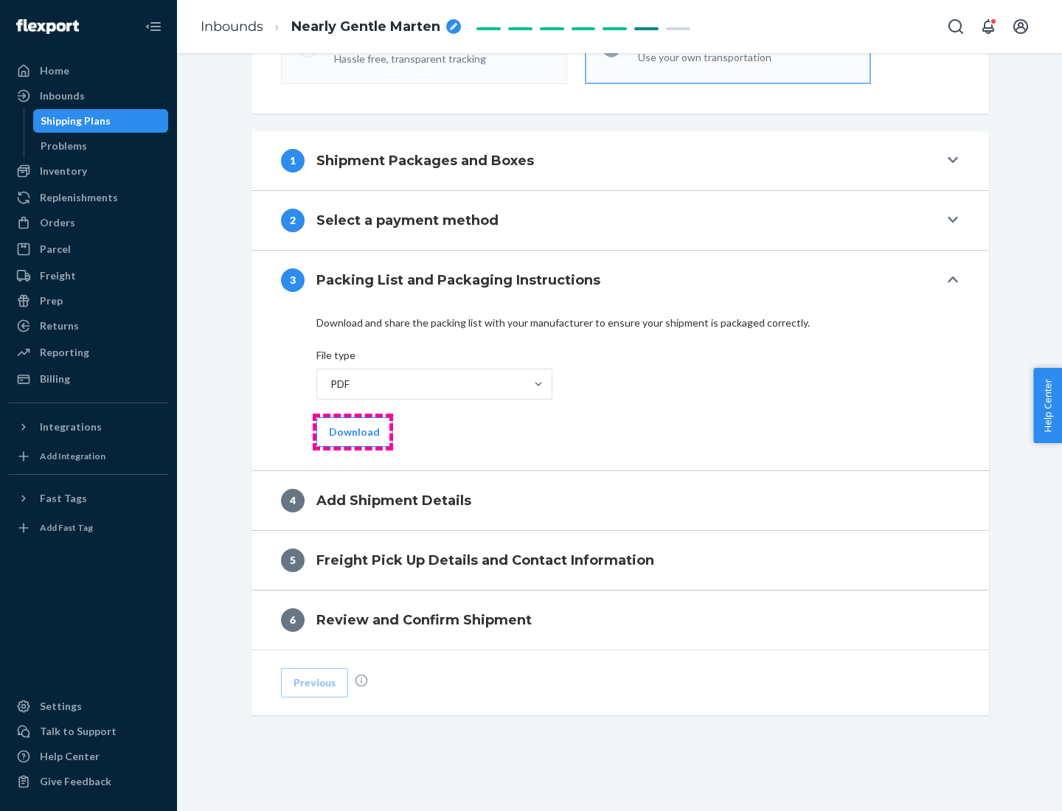
click at [353, 431] on button "Download" at bounding box center [354, 432] width 76 height 30
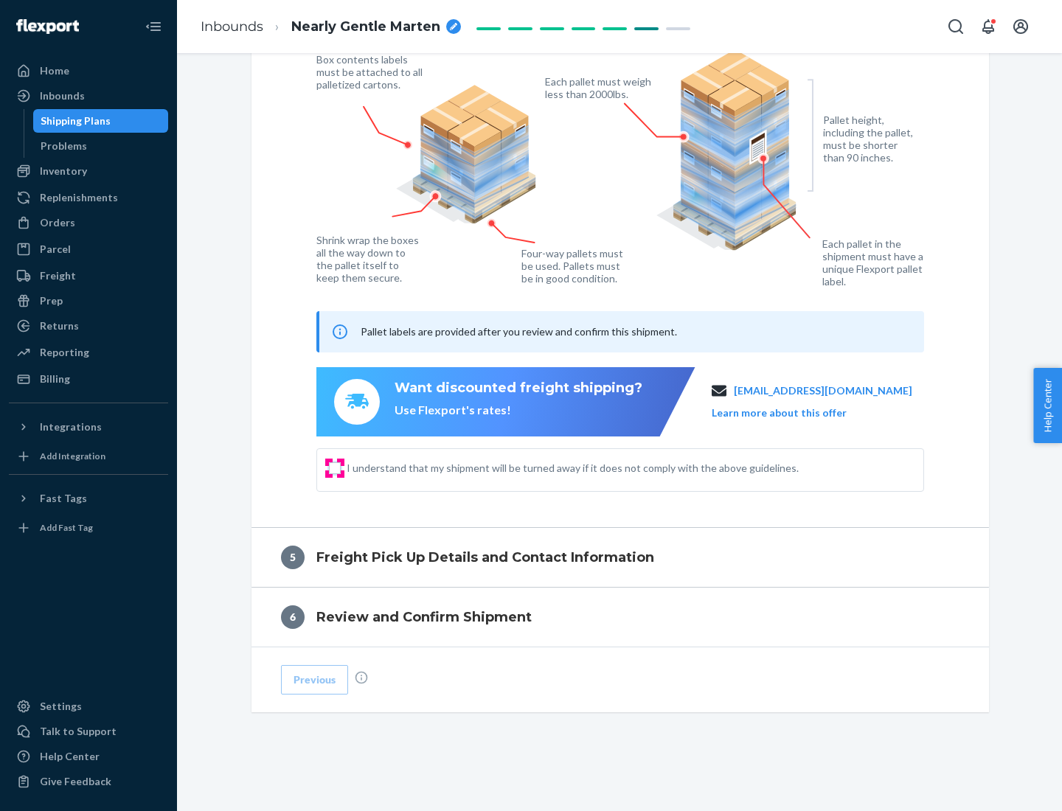
click at [335, 468] on input "I understand that my shipment will be turned away if it does not comply with th…" at bounding box center [335, 468] width 12 height 12
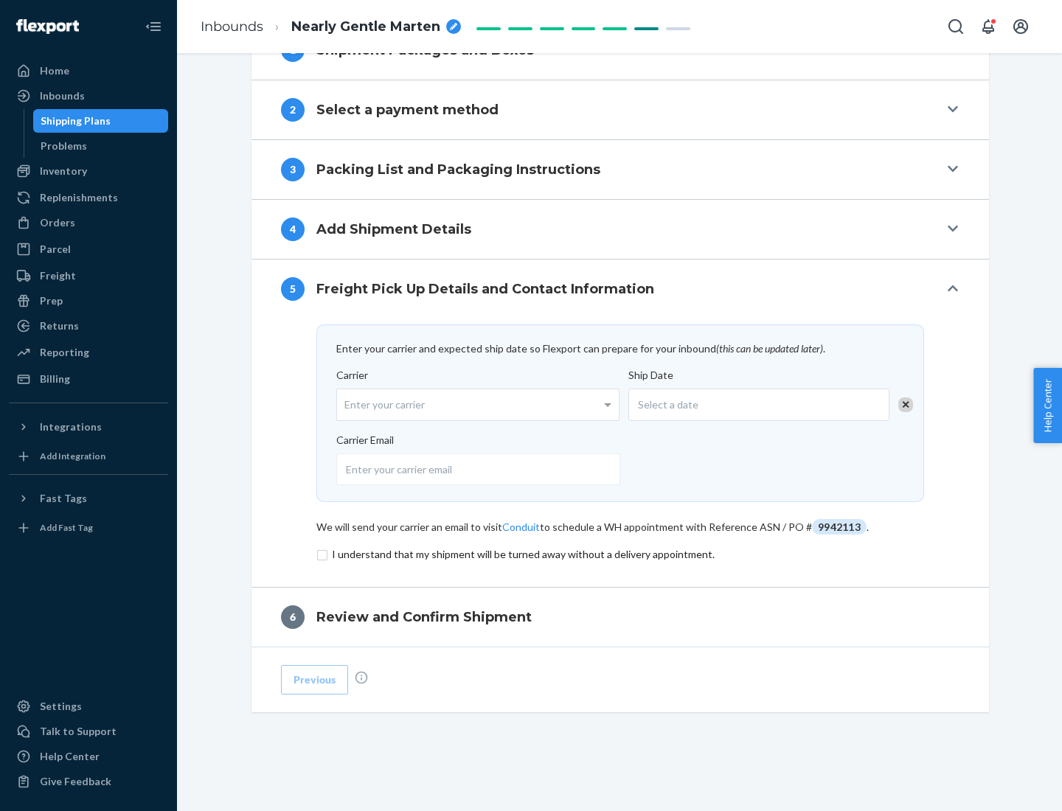
scroll to position [576, 0]
click at [620, 554] on input "checkbox" at bounding box center [620, 555] width 608 height 18
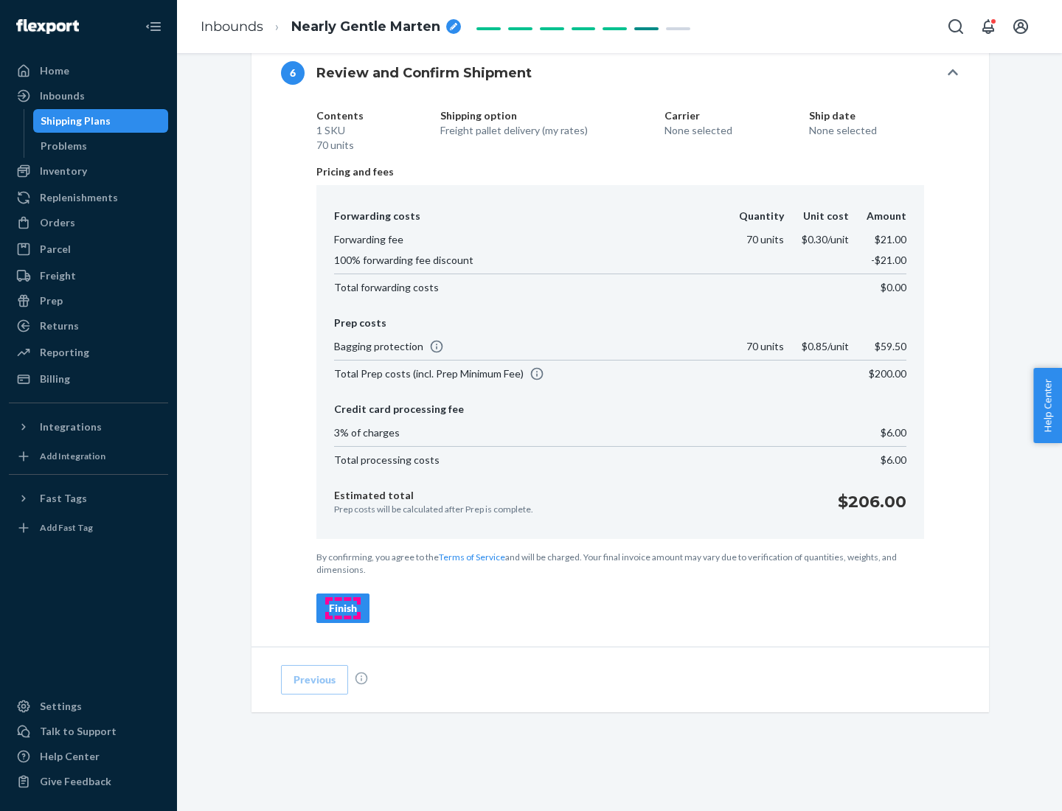
click at [343, 609] on div "Finish" at bounding box center [343, 608] width 28 height 15
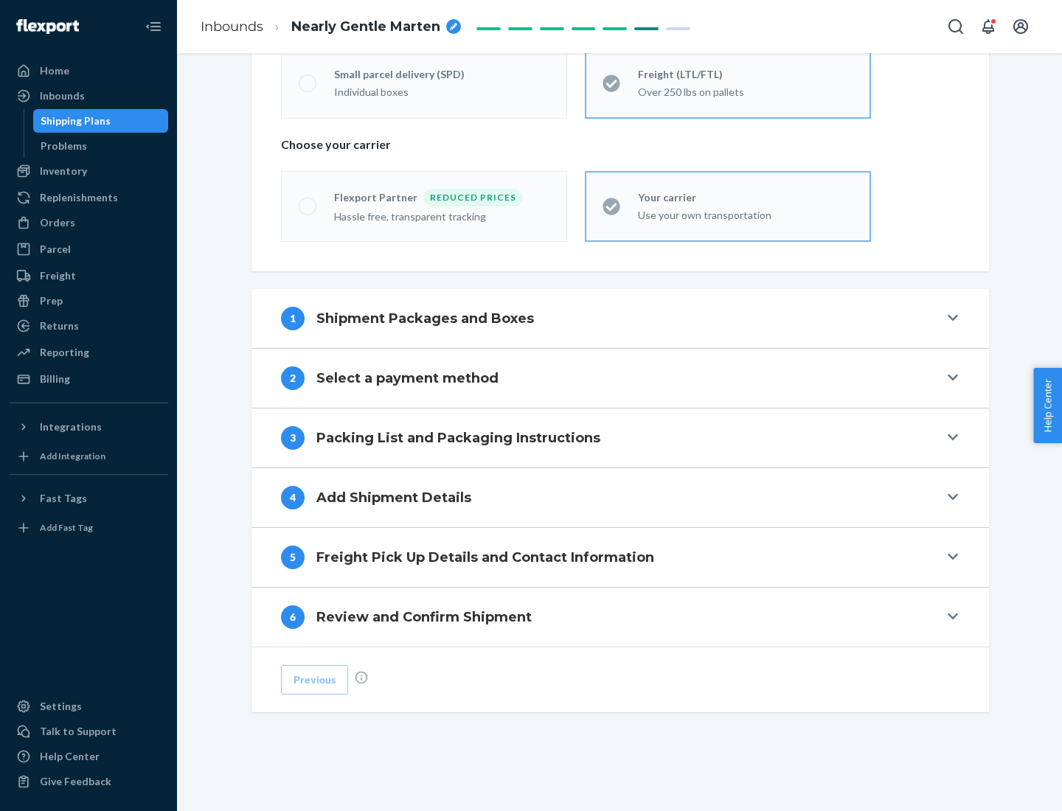
scroll to position [308, 0]
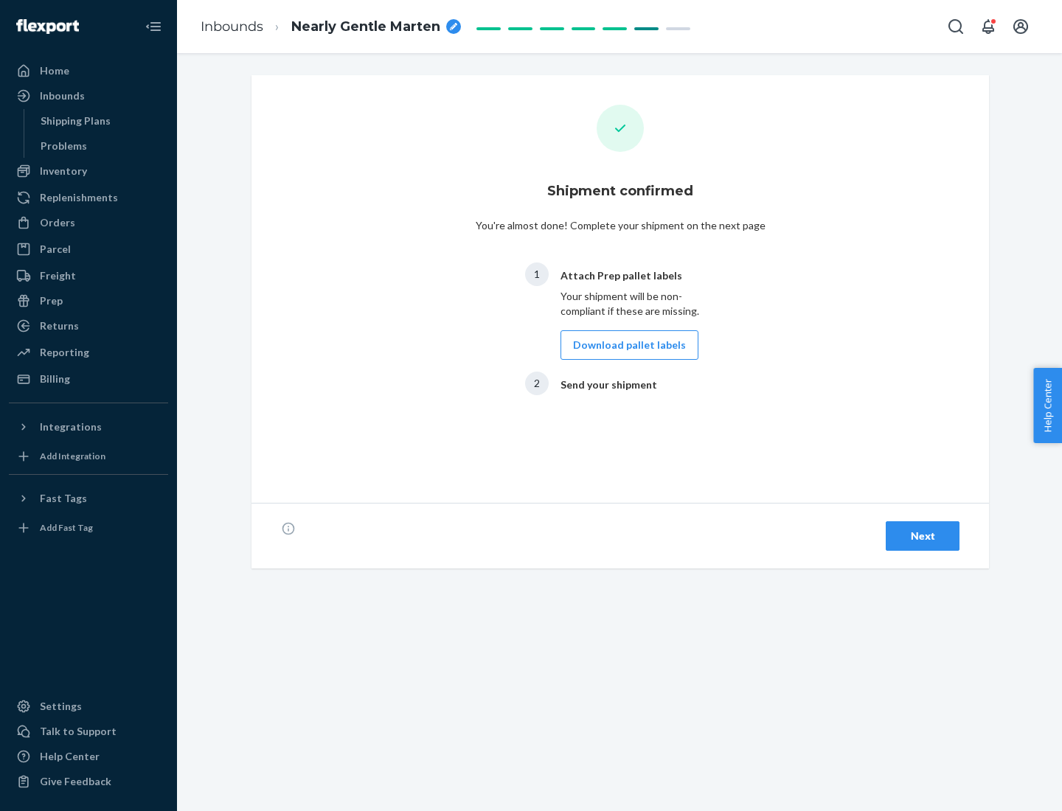
click at [625, 345] on button "Download pallet labels" at bounding box center [630, 345] width 138 height 30
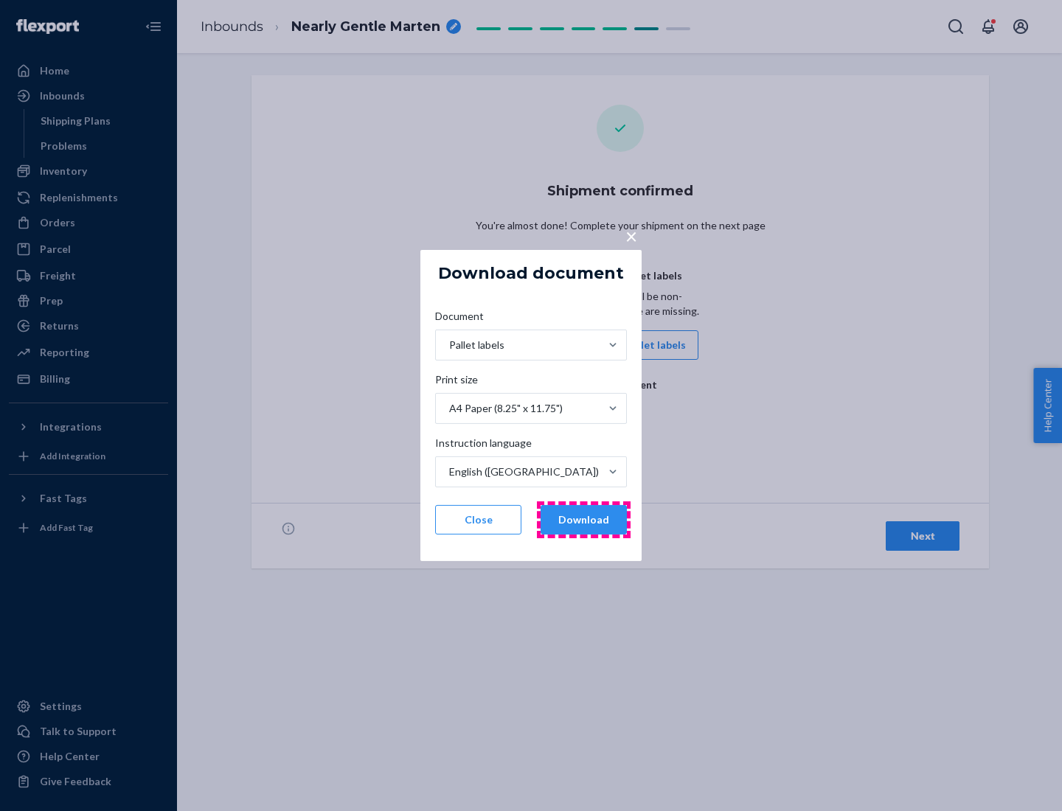
click at [583, 520] on button "Download" at bounding box center [584, 520] width 86 height 30
click at [631, 235] on span "×" at bounding box center [631, 235] width 12 height 25
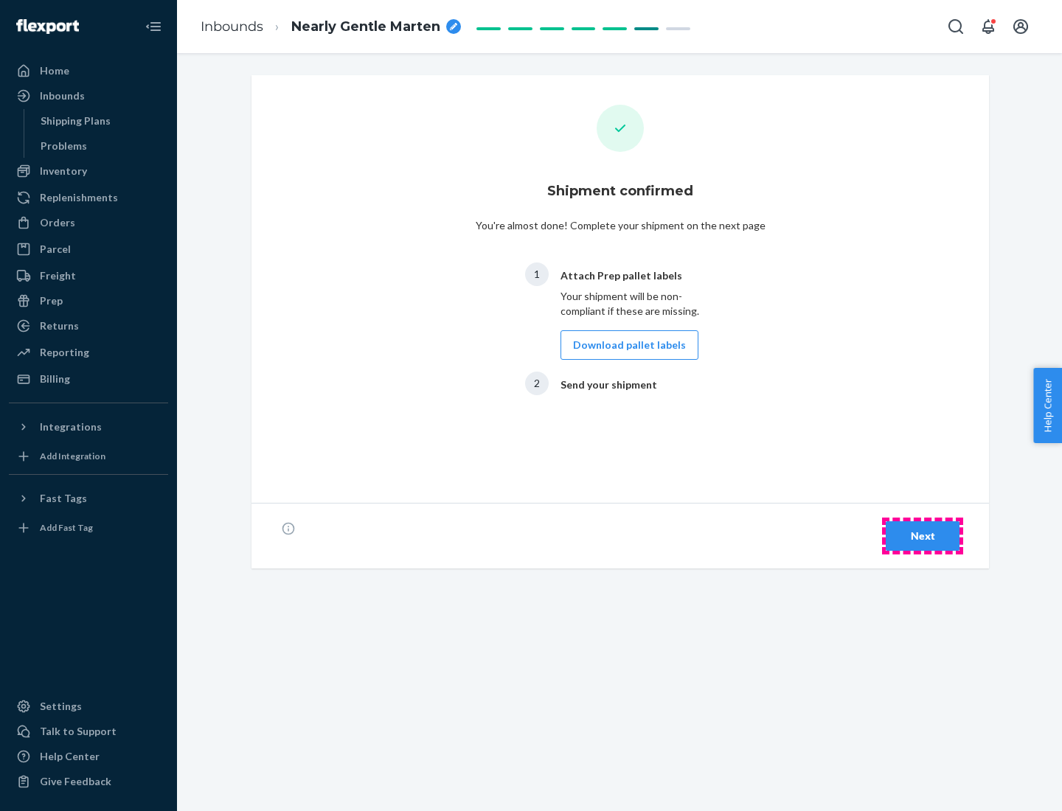
click at [923, 536] on div "Next" at bounding box center [922, 536] width 49 height 15
